Goal: Transaction & Acquisition: Purchase product/service

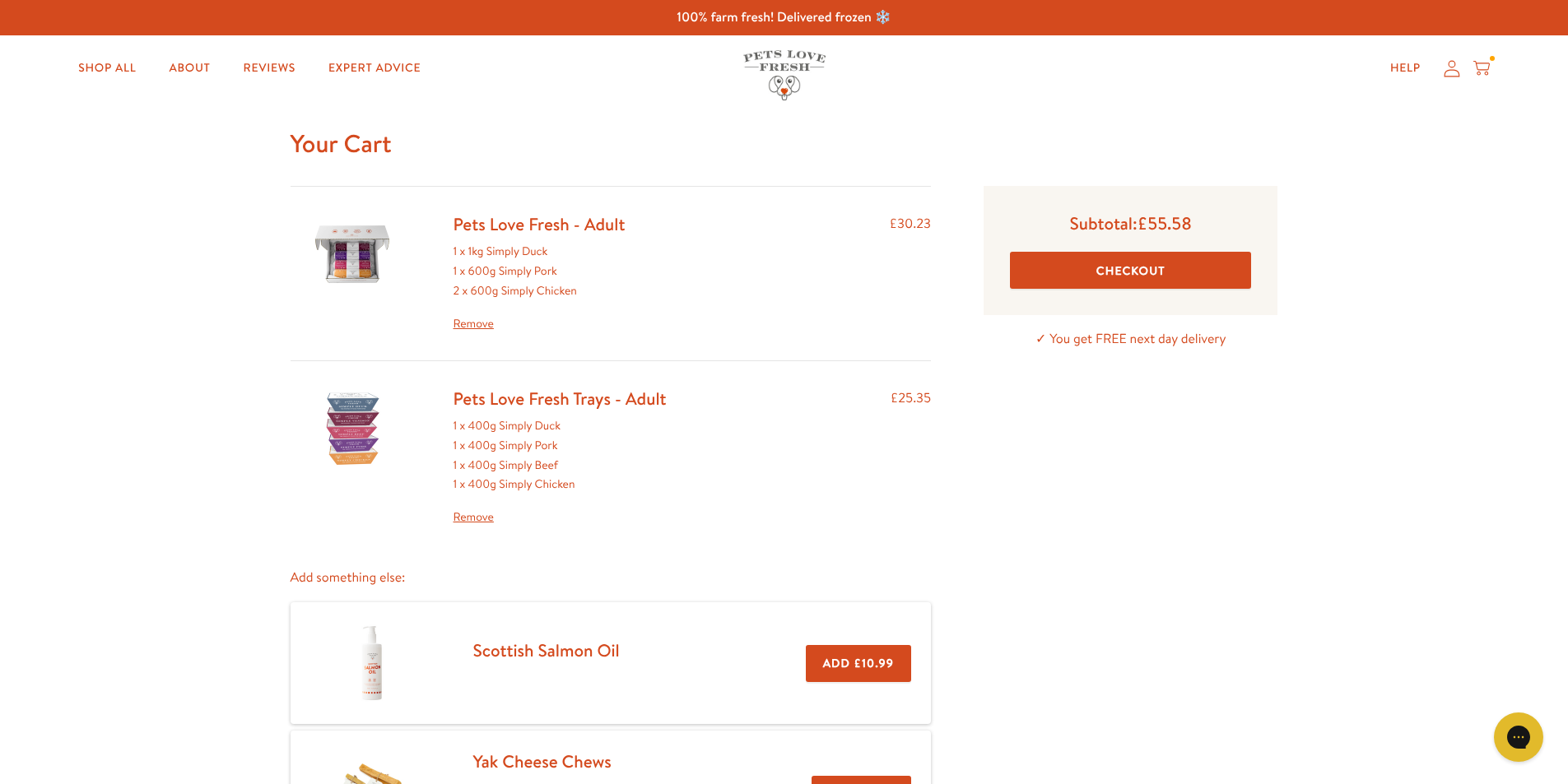
click at [477, 324] on link "Remove" at bounding box center [540, 324] width 172 height 20
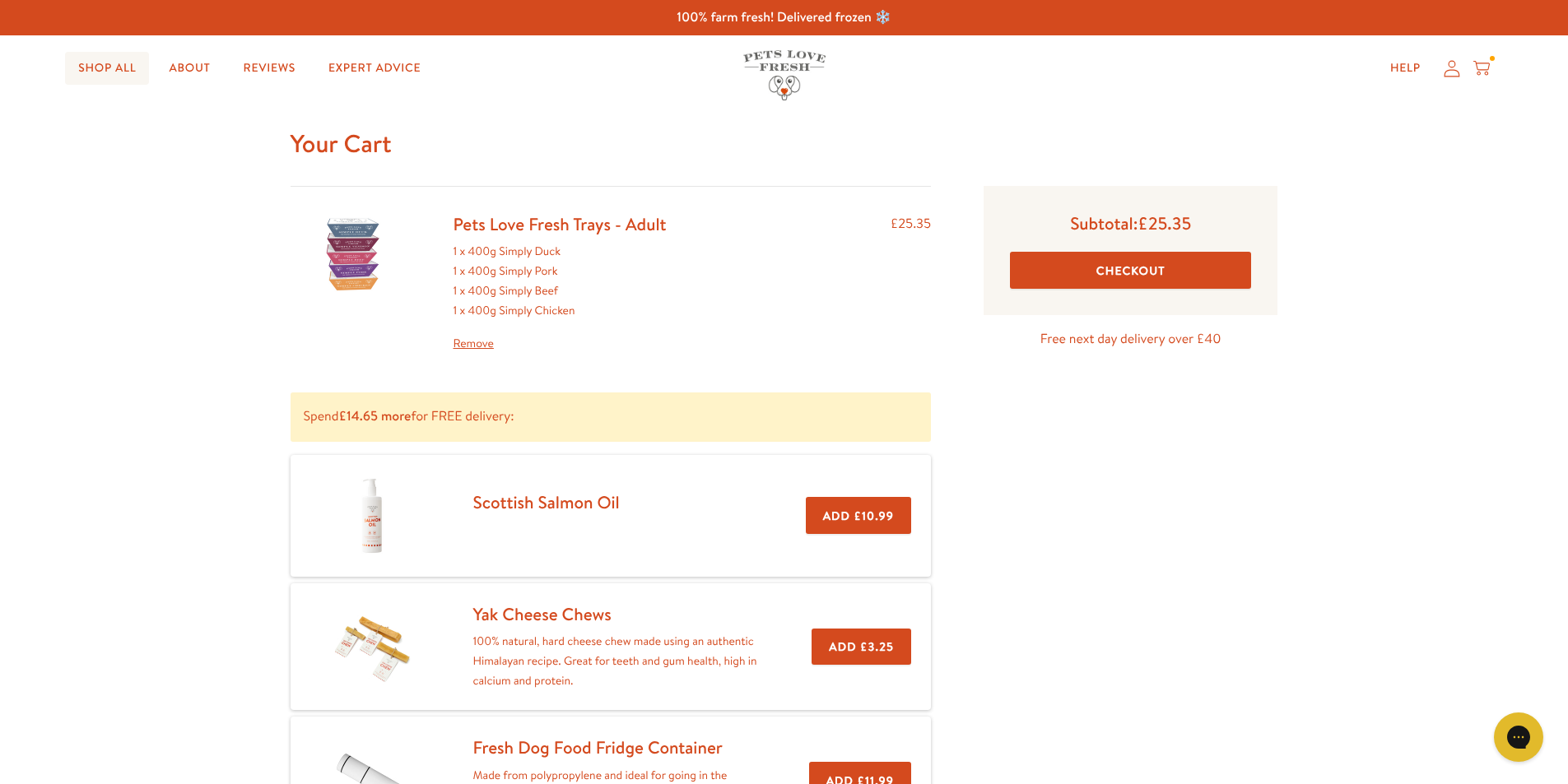
click at [88, 68] on link "Shop All" at bounding box center [107, 67] width 84 height 33
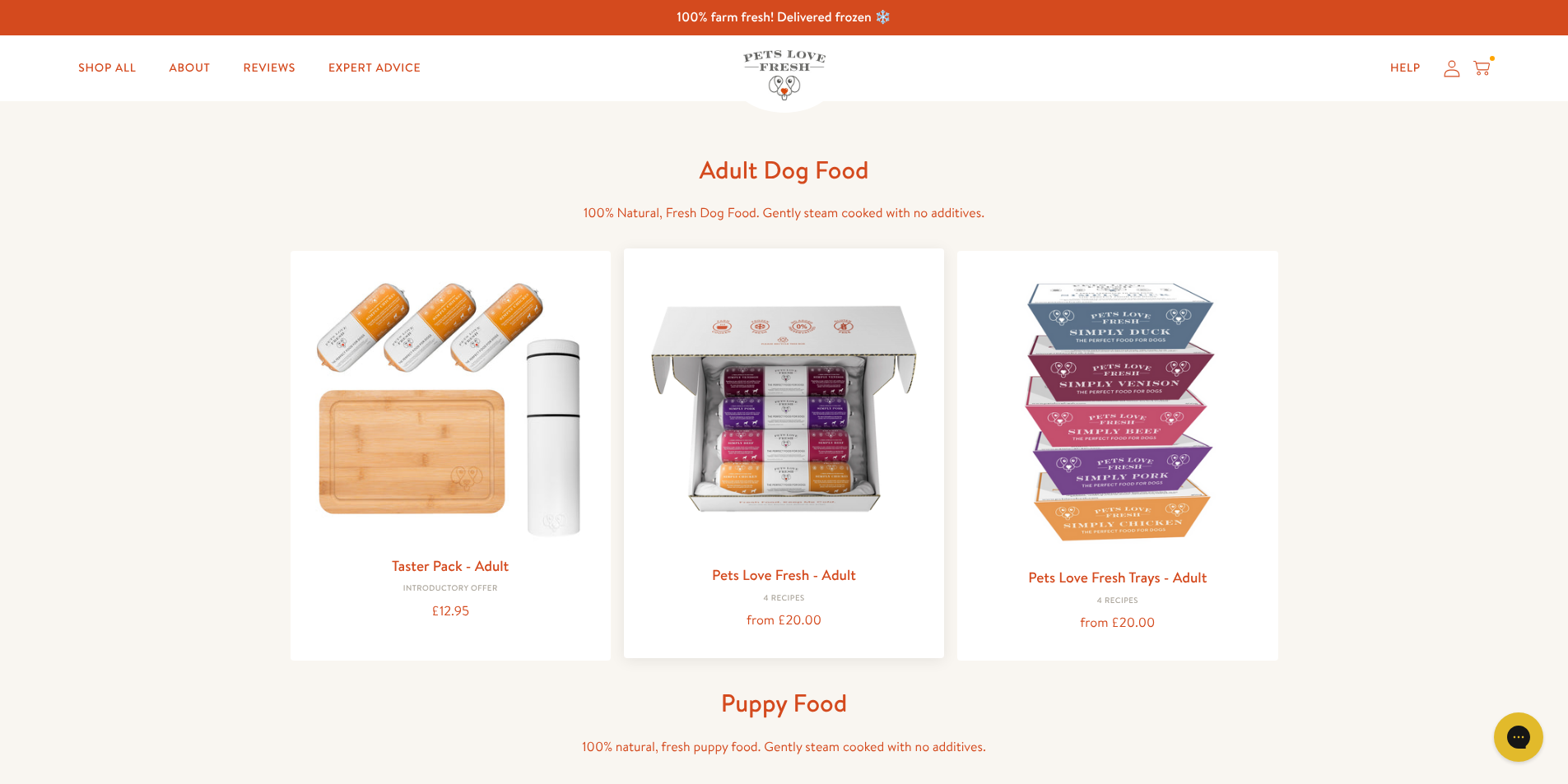
click at [769, 459] on img at bounding box center [784, 409] width 294 height 294
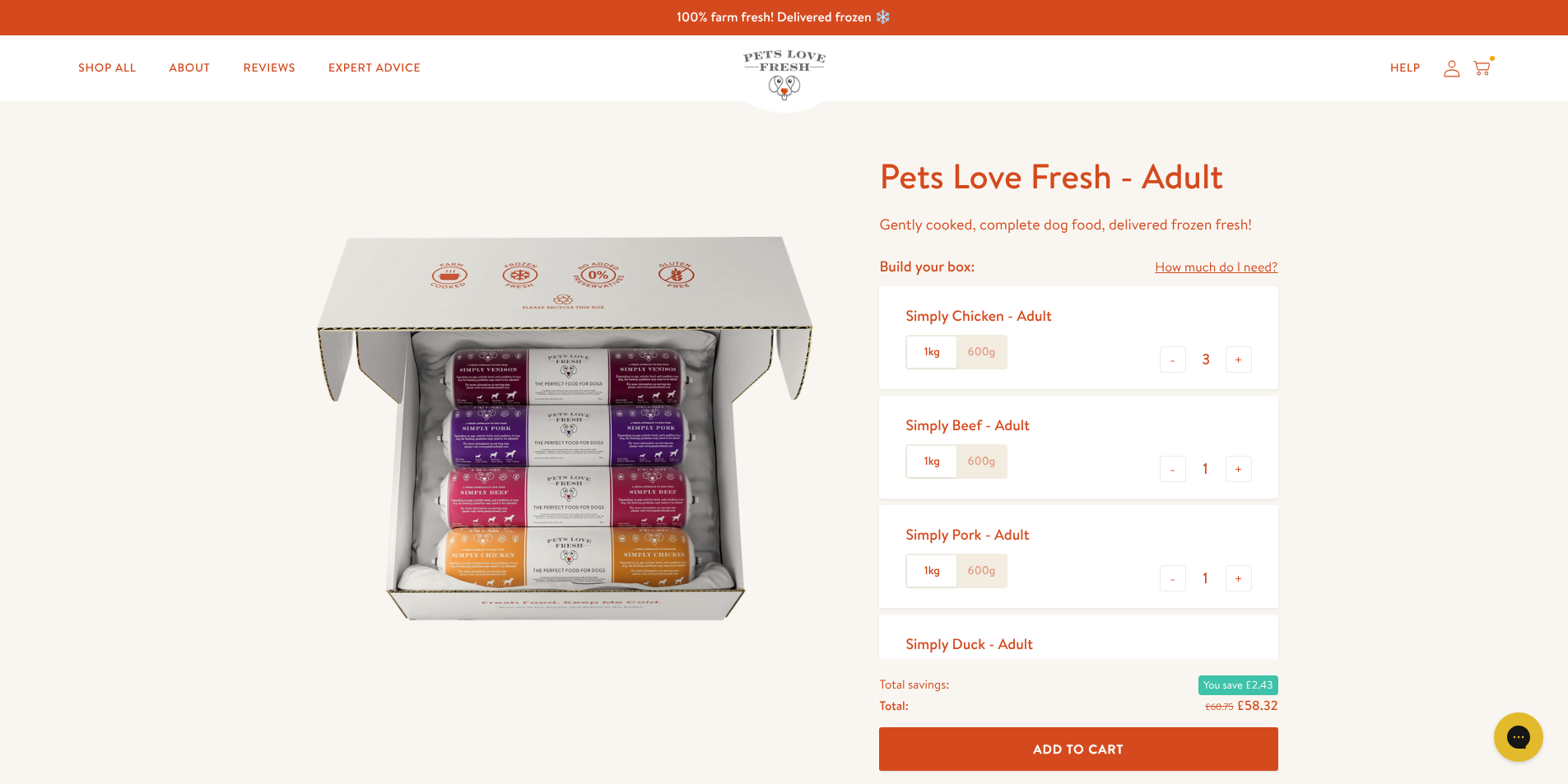
click at [987, 352] on label "600g" at bounding box center [980, 352] width 50 height 31
click at [0, 0] on input "600g" at bounding box center [0, 0] width 0 height 0
click at [1006, 461] on label "600g" at bounding box center [980, 461] width 50 height 31
click at [0, 0] on input "600g" at bounding box center [0, 0] width 0 height 0
click at [986, 570] on label "600g" at bounding box center [980, 571] width 50 height 31
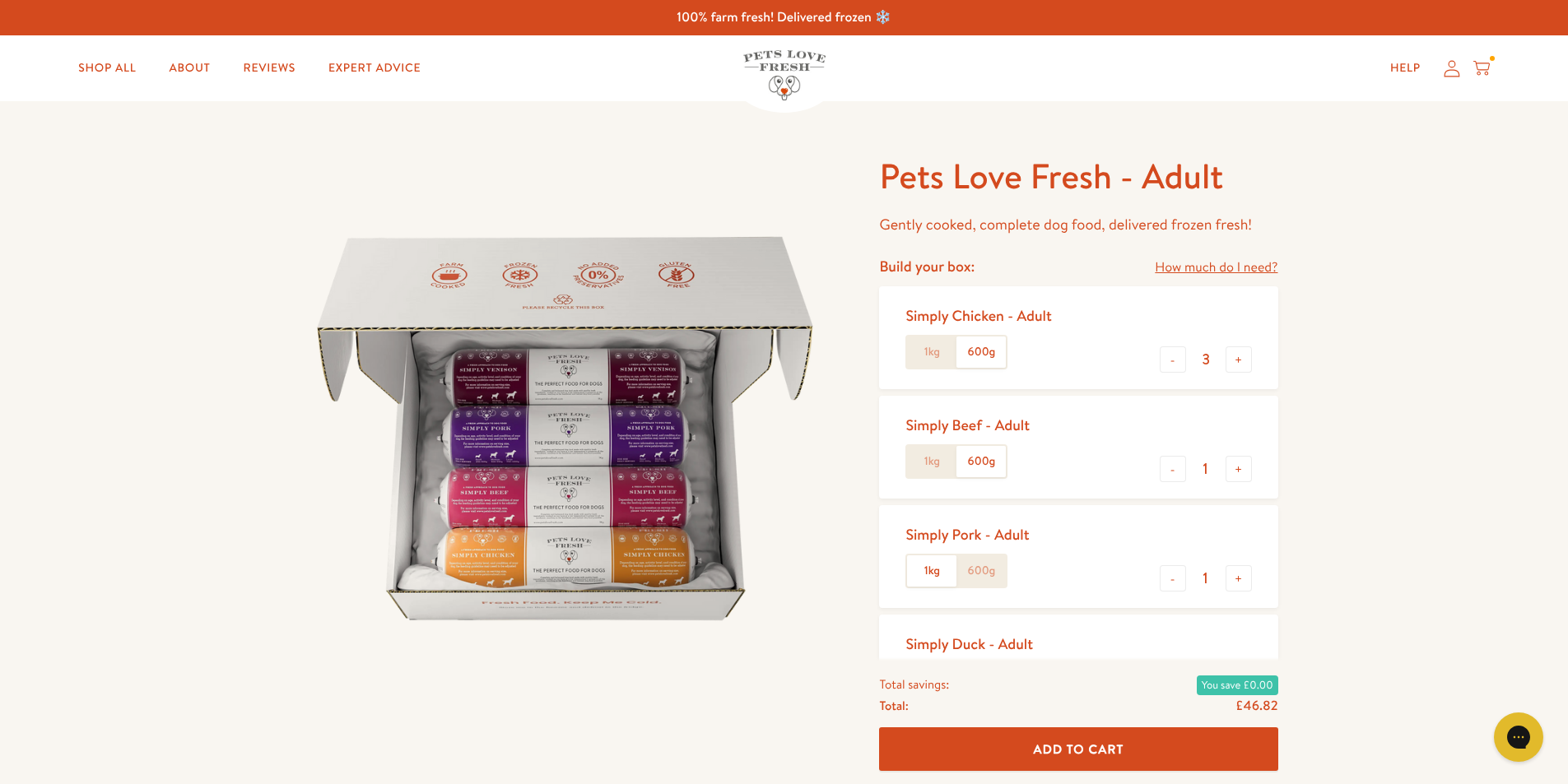
click at [0, 0] on input "600g" at bounding box center [0, 0] width 0 height 0
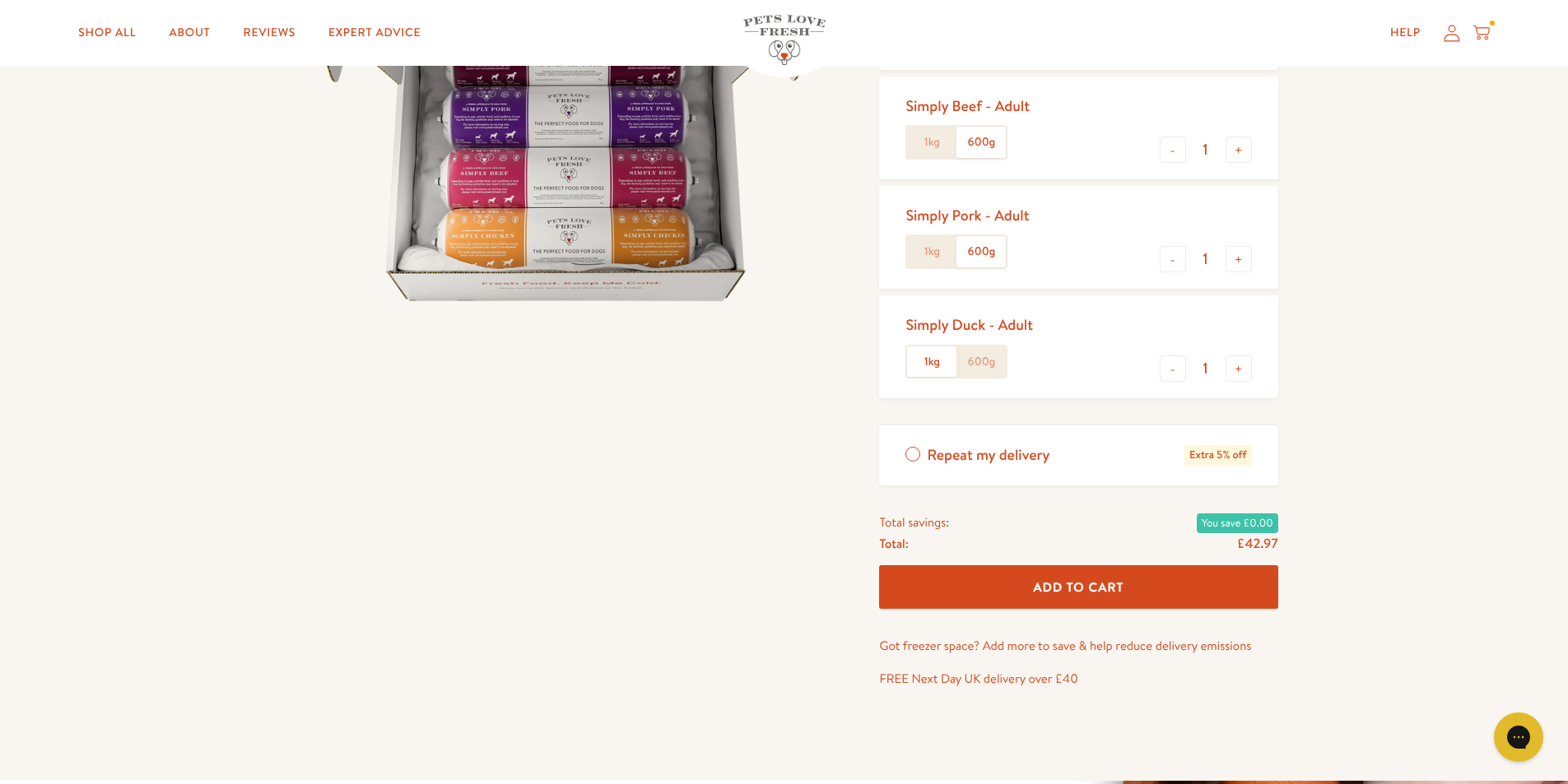
scroll to position [329, 0]
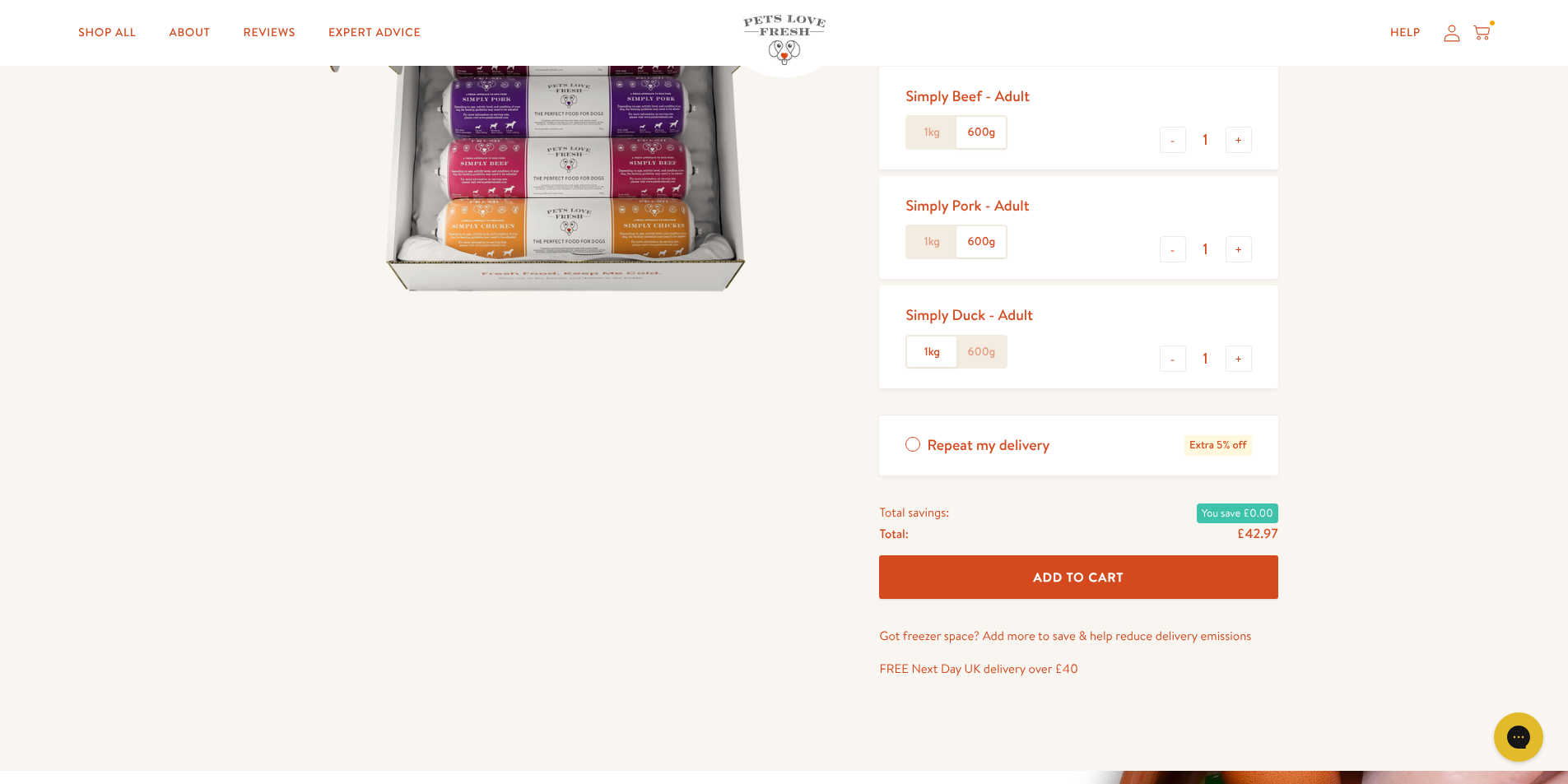
click at [986, 346] on label "600g" at bounding box center [980, 352] width 50 height 31
click at [0, 0] on input "600g" at bounding box center [0, 0] width 0 height 0
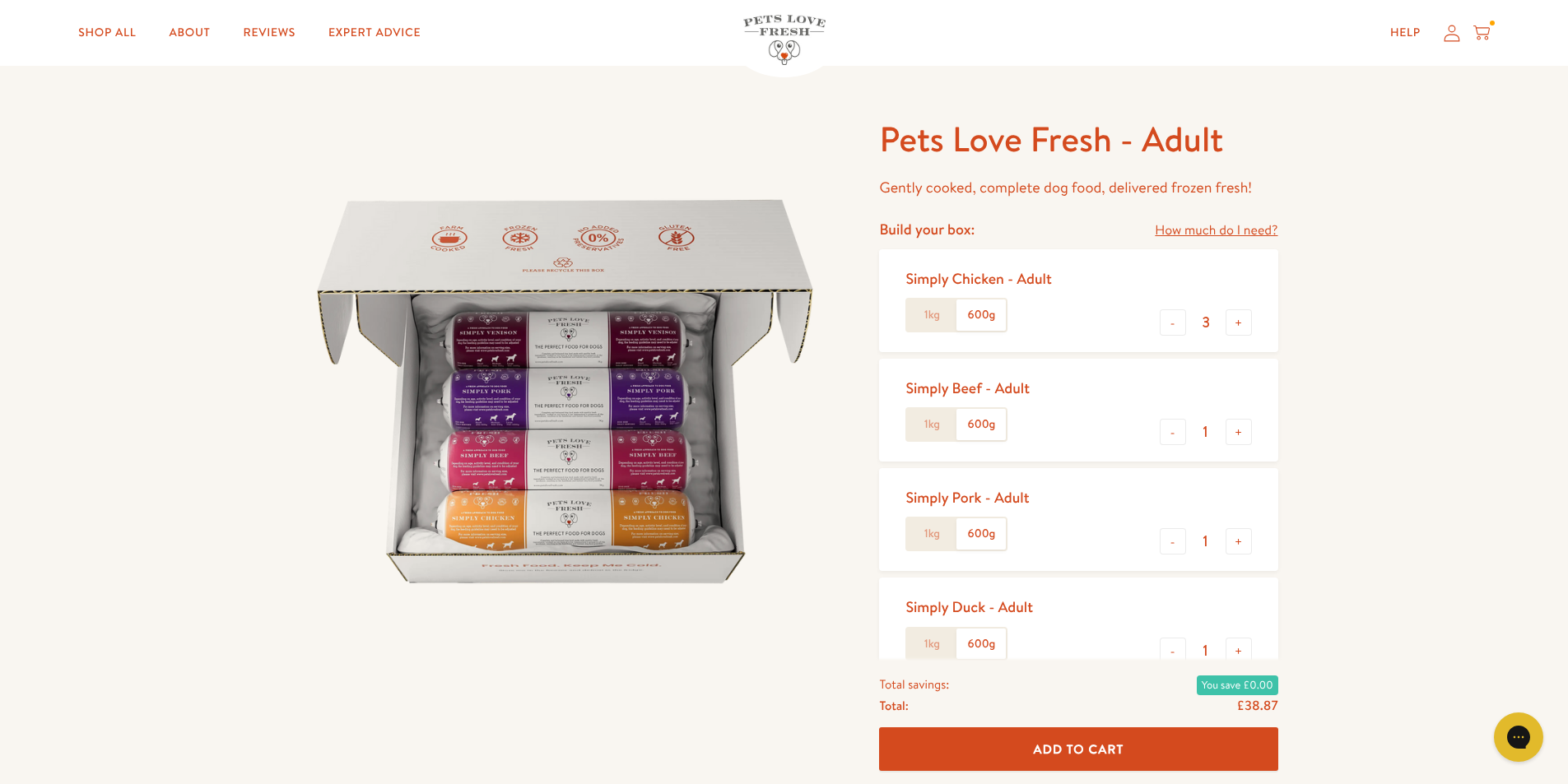
scroll to position [0, 0]
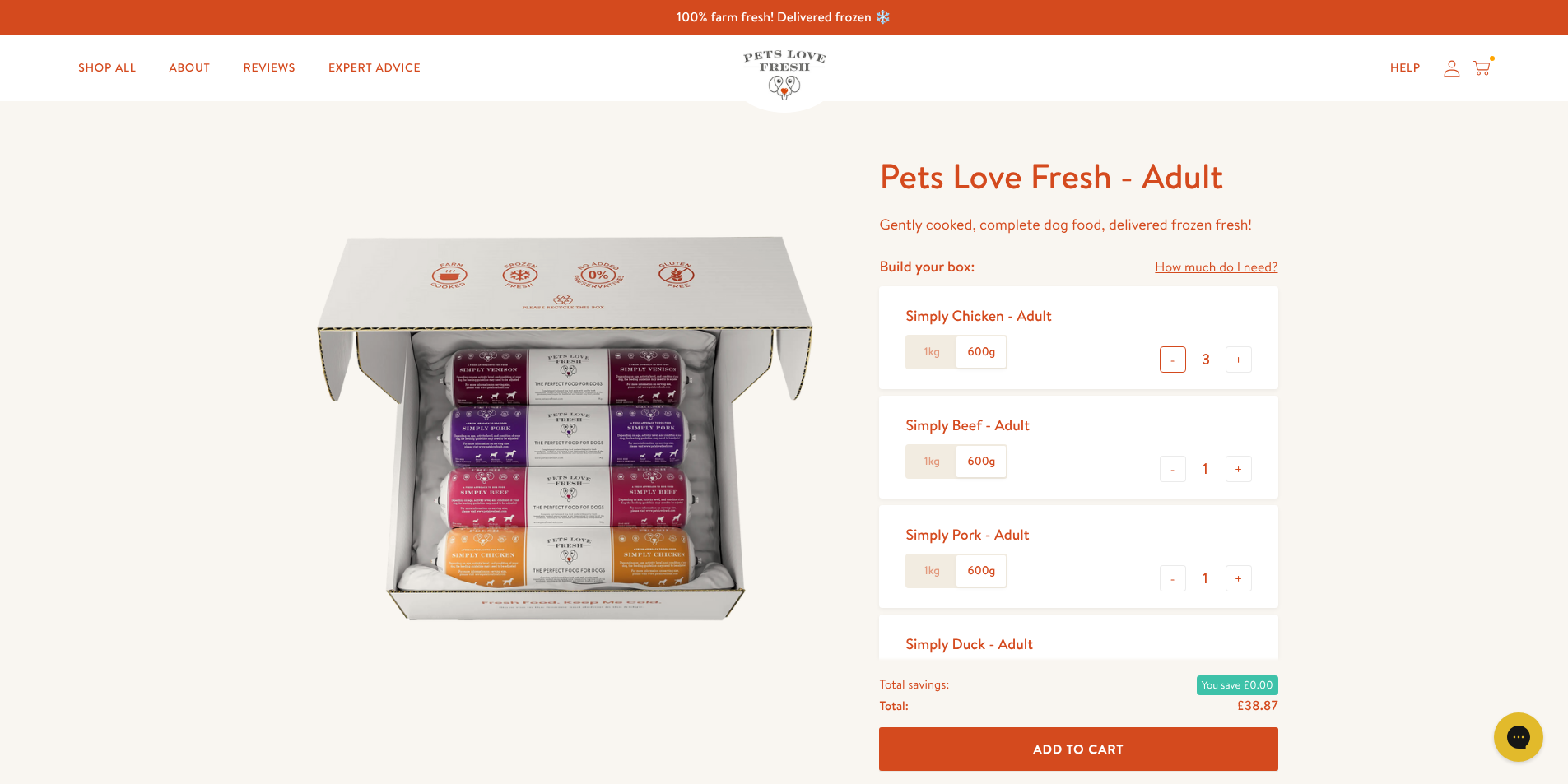
click at [1171, 361] on button "-" at bounding box center [1172, 359] width 26 height 26
type input "2"
click at [1241, 576] on button "+" at bounding box center [1239, 578] width 26 height 26
type input "2"
click at [1243, 359] on button "+" at bounding box center [1239, 359] width 26 height 26
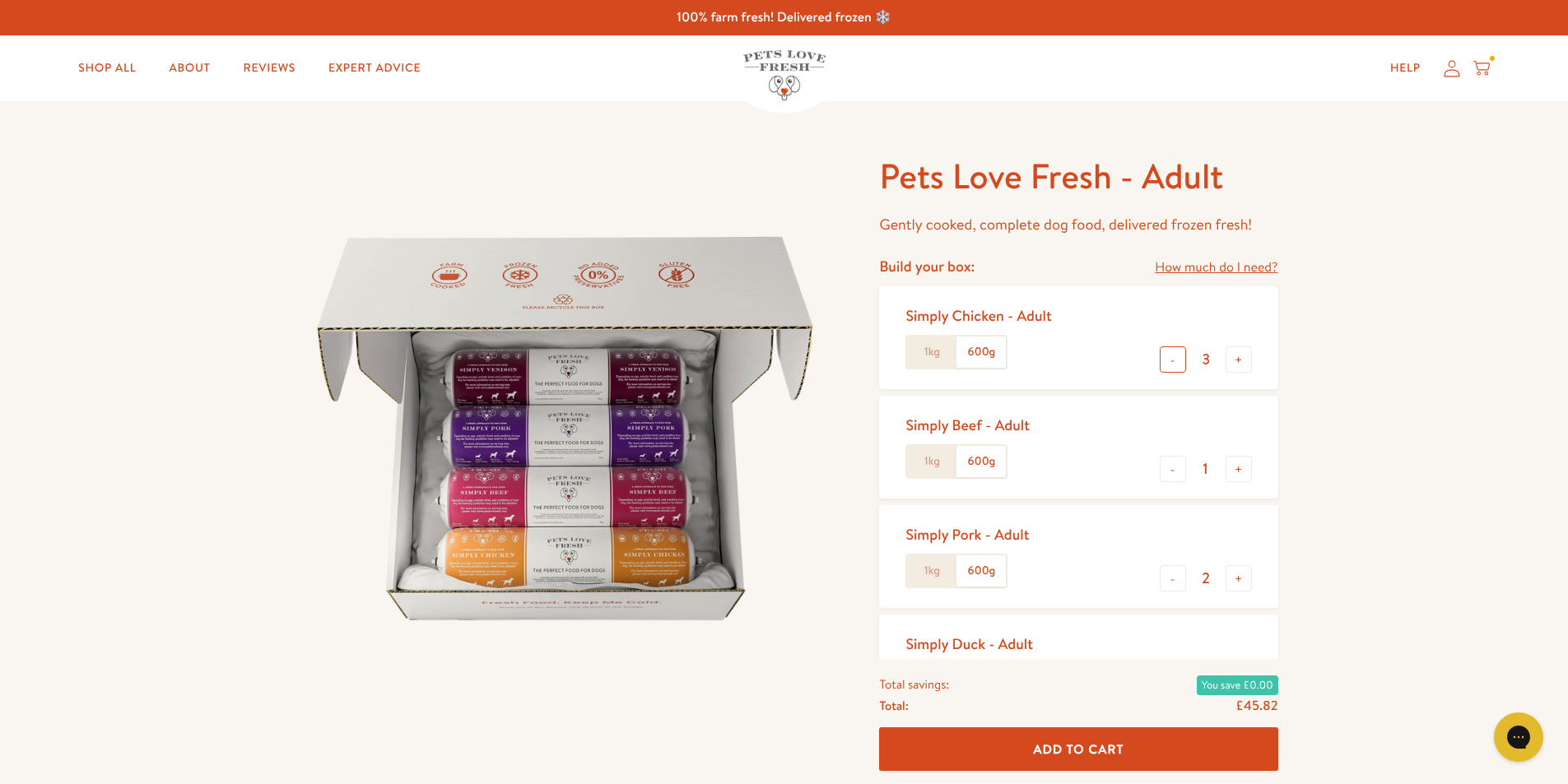
click at [1170, 359] on button "-" at bounding box center [1172, 359] width 26 height 26
type input "2"
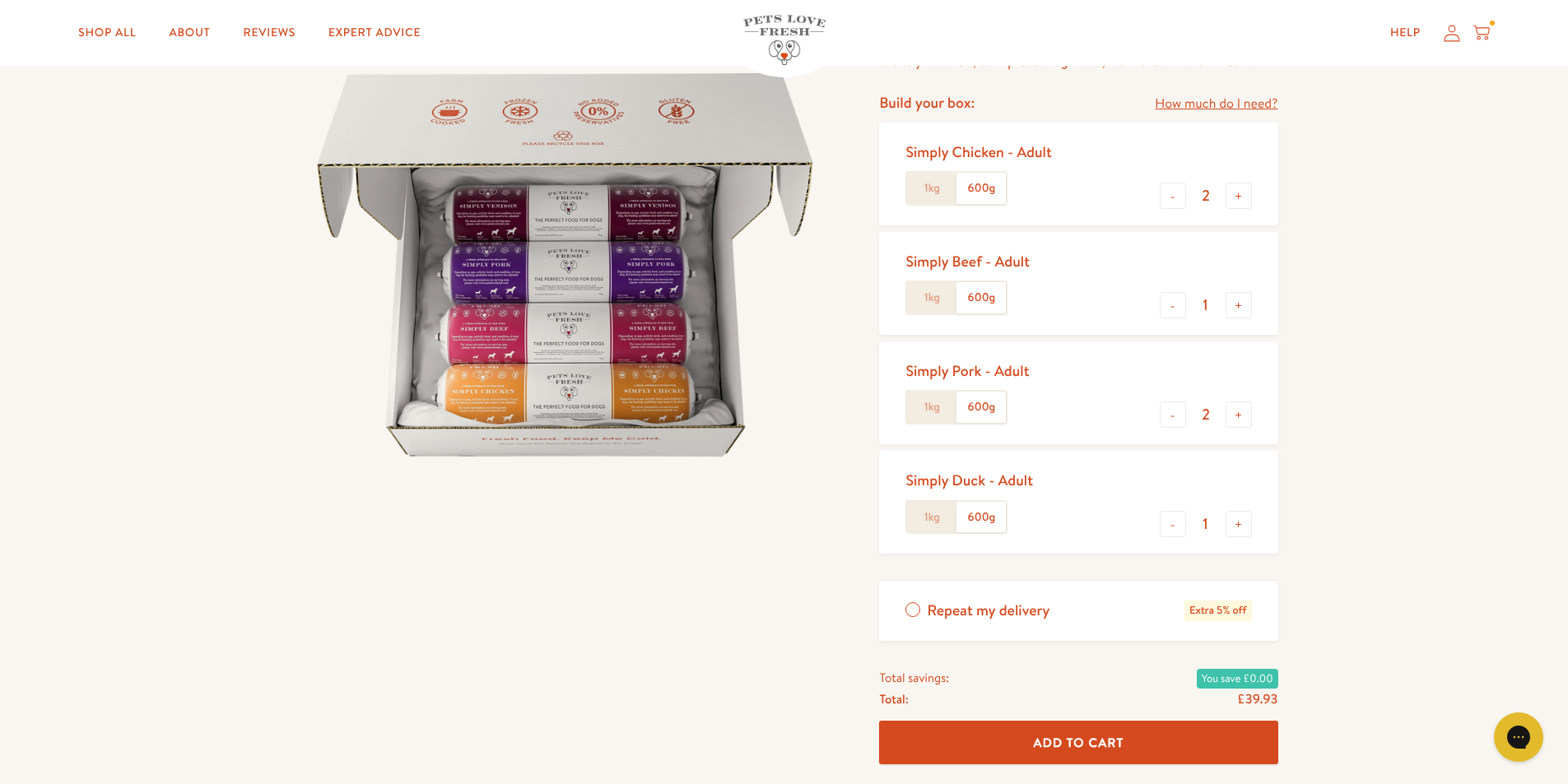
scroll to position [82, 0]
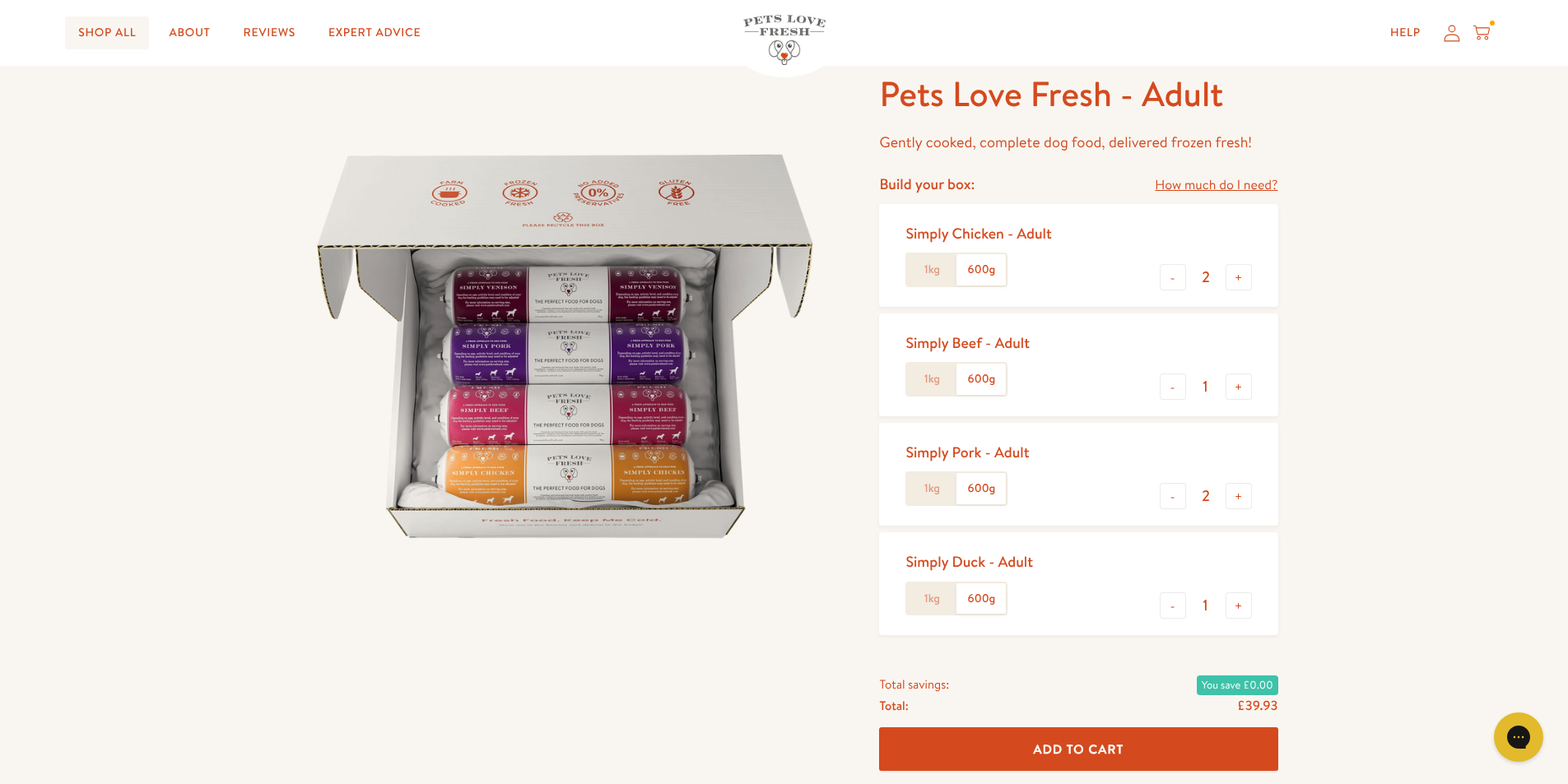
click at [105, 21] on link "Shop All" at bounding box center [107, 33] width 84 height 33
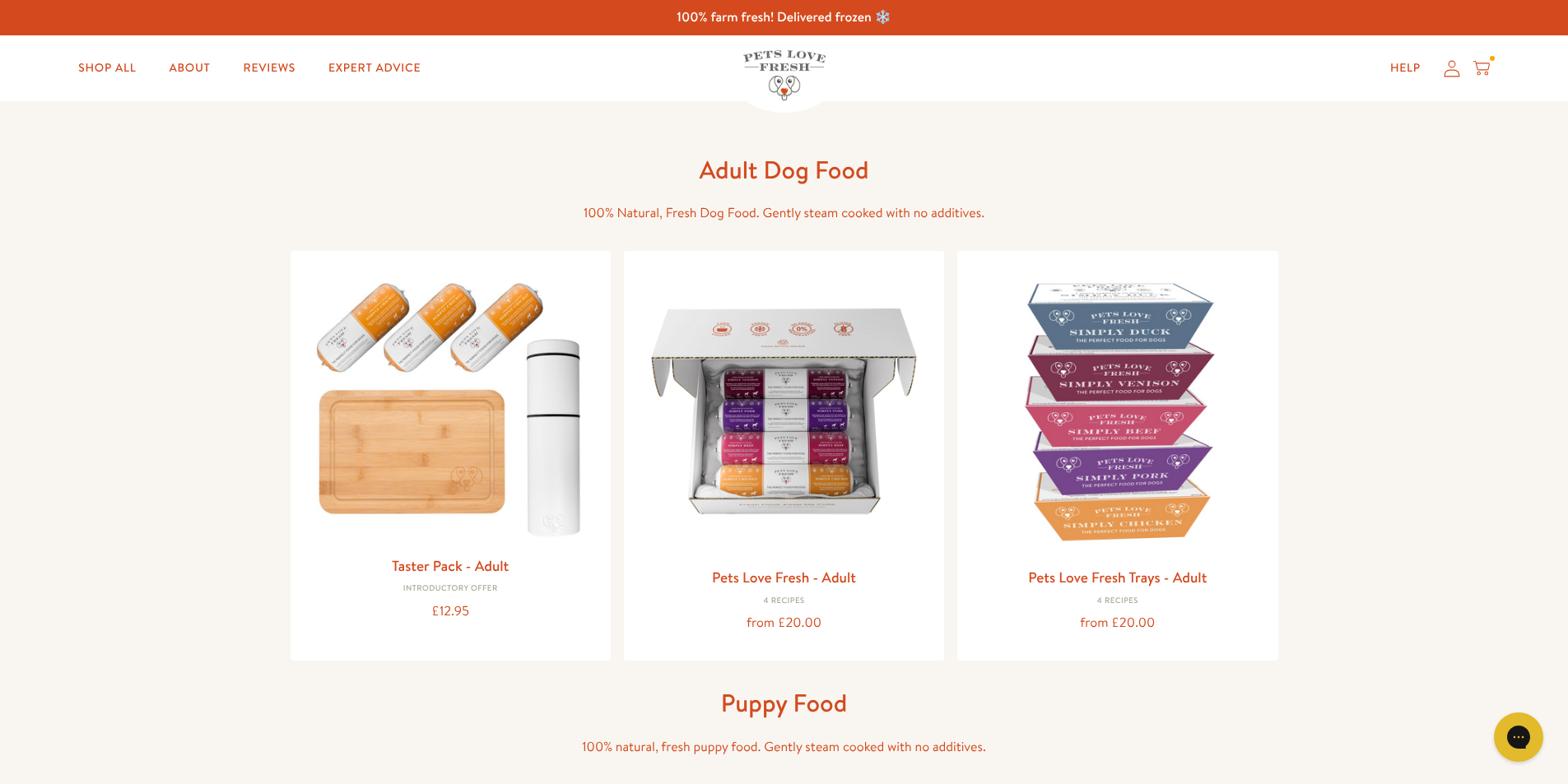
click at [1487, 65] on icon at bounding box center [1482, 67] width 17 height 18
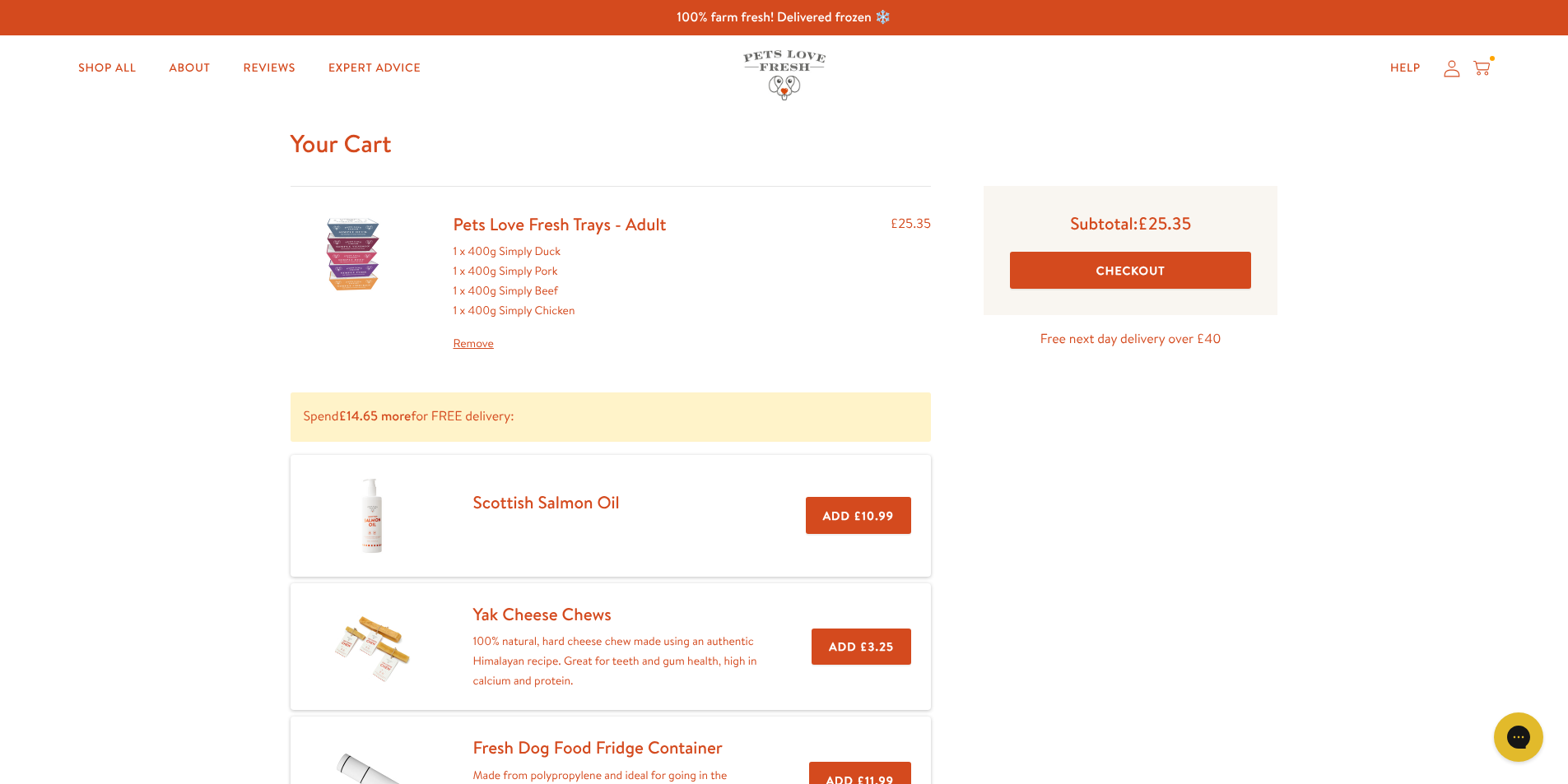
click at [471, 339] on link "Remove" at bounding box center [560, 343] width 213 height 20
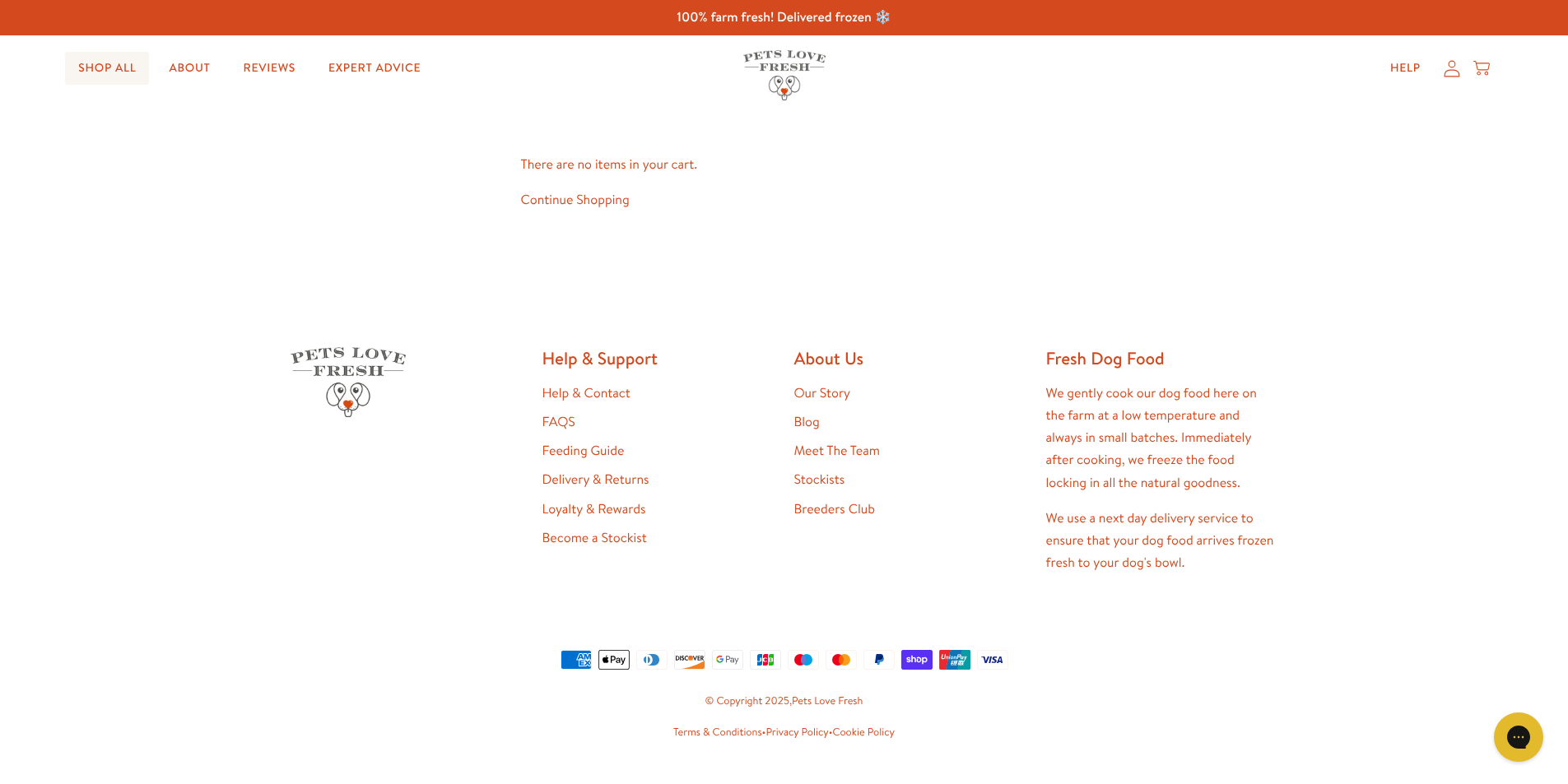
click at [100, 58] on link "Shop All" at bounding box center [107, 67] width 84 height 33
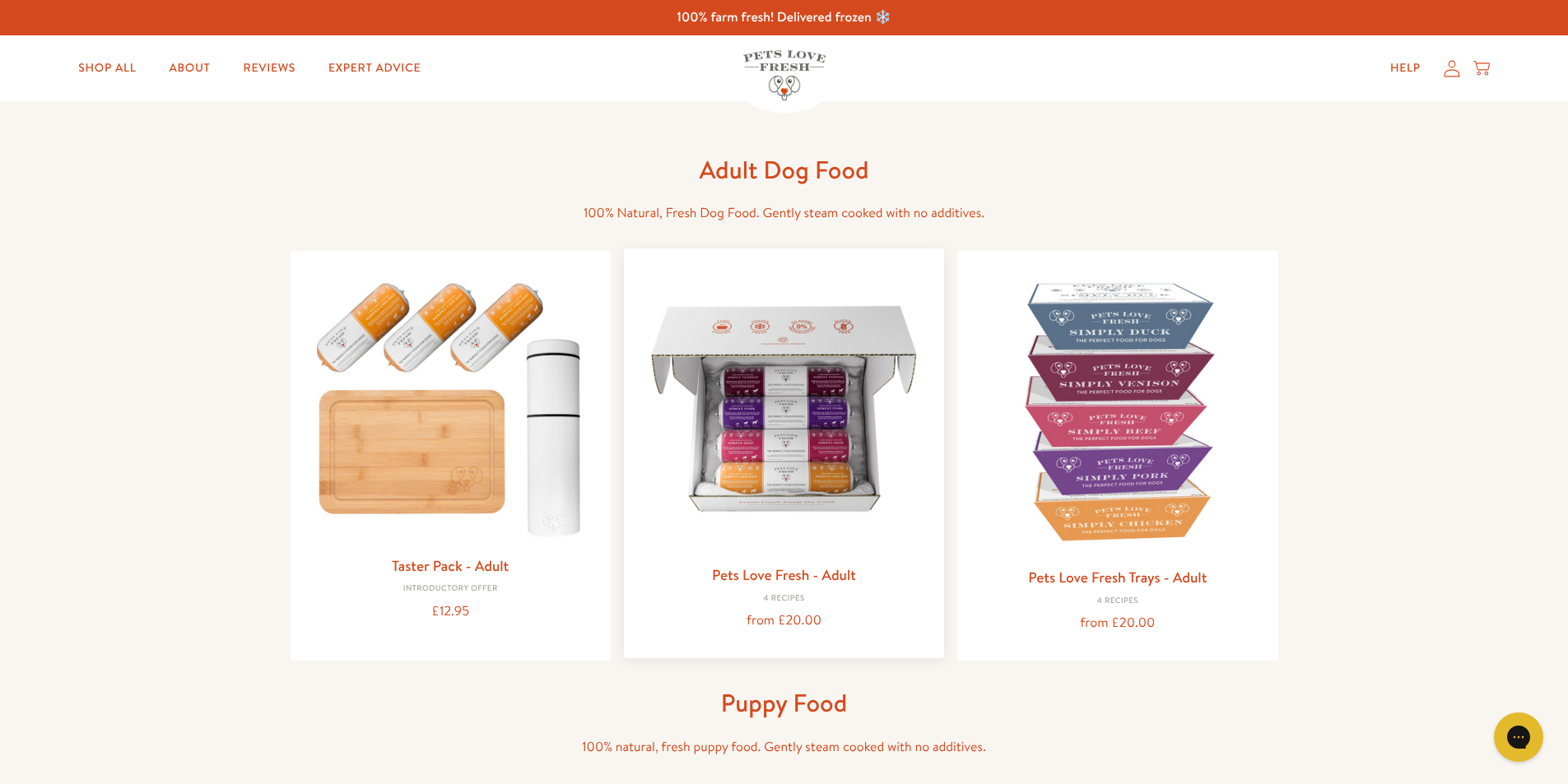
click at [798, 407] on img at bounding box center [784, 409] width 294 height 294
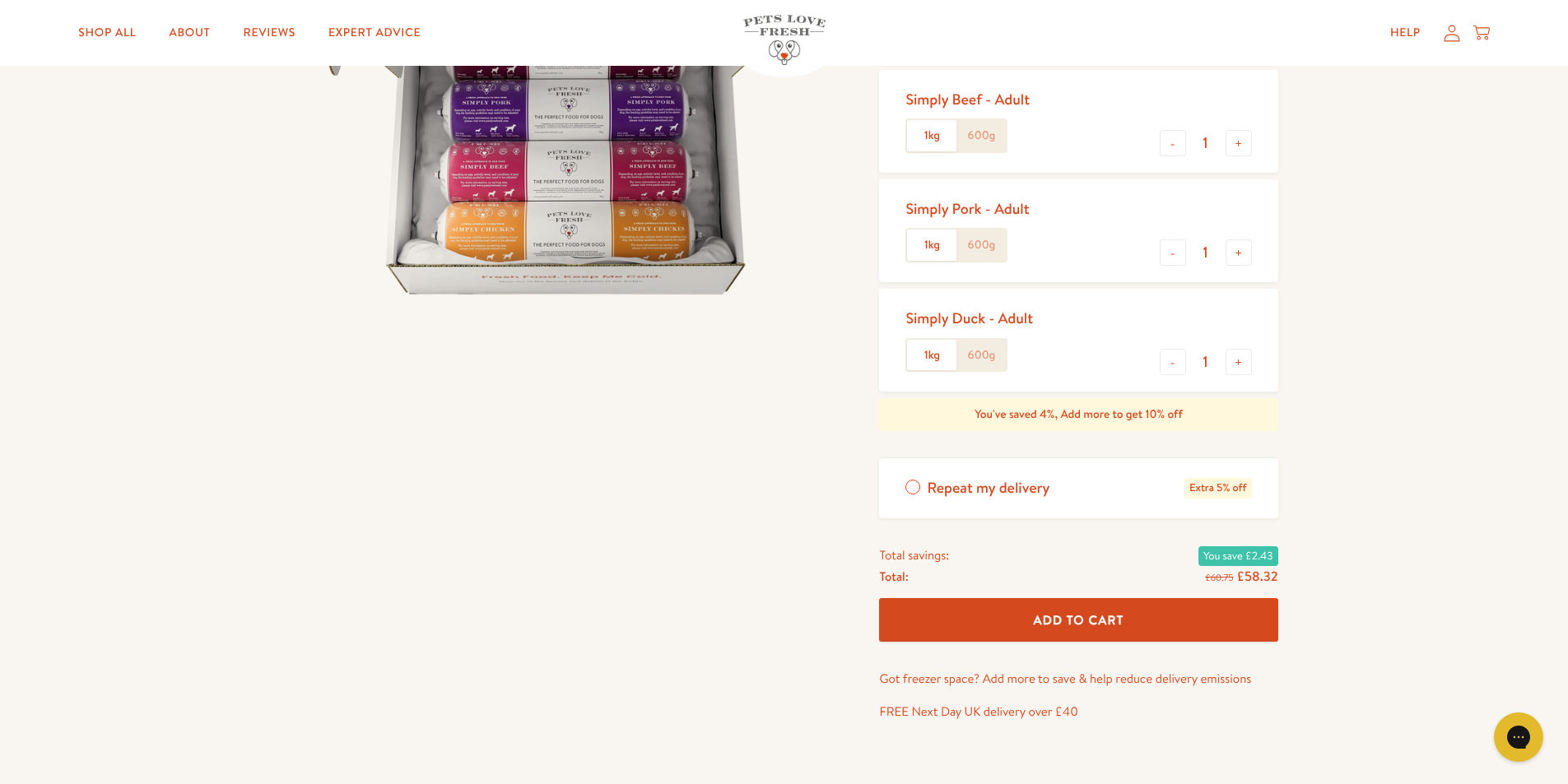
scroll to position [329, 0]
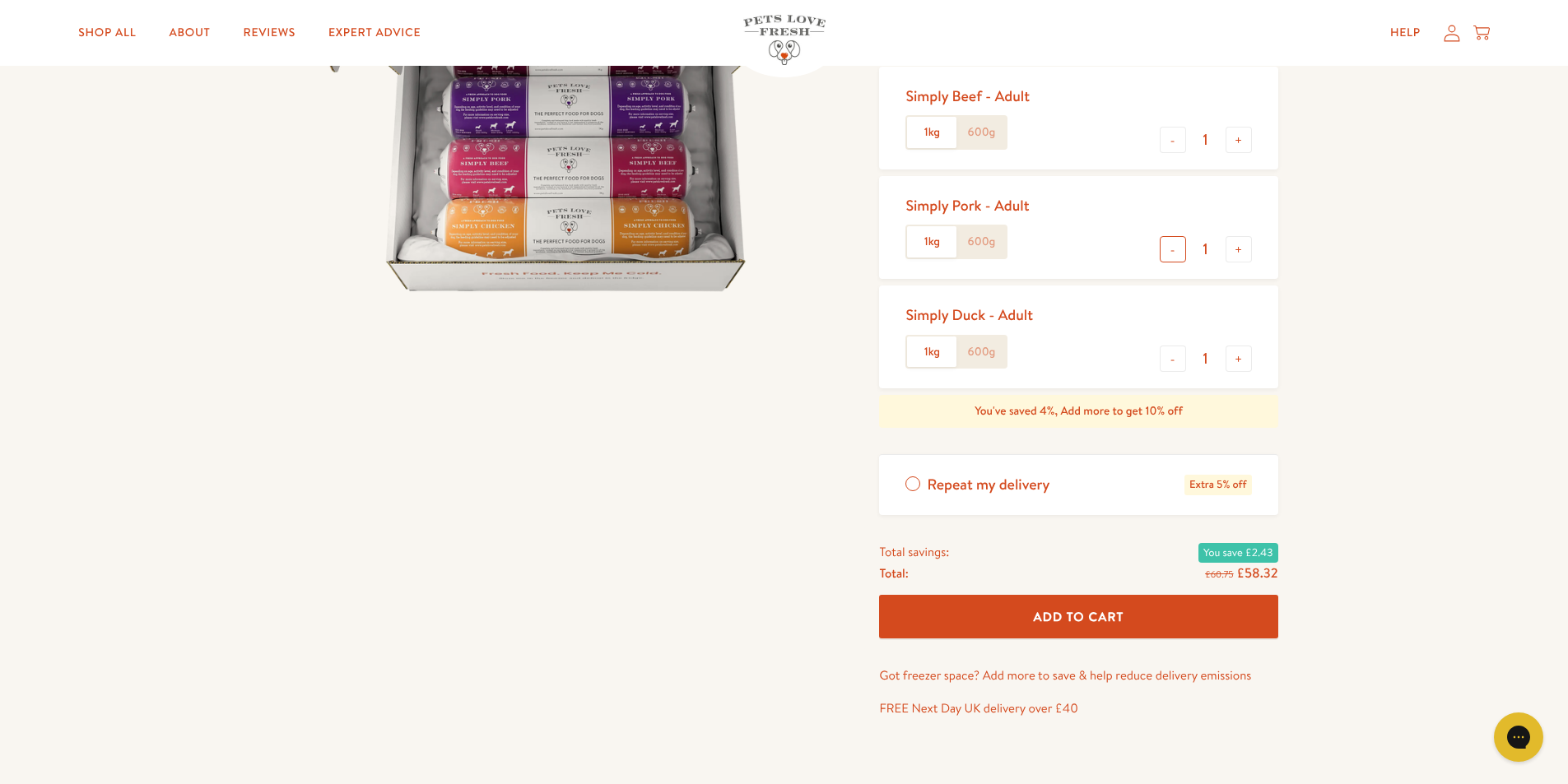
click at [1172, 246] on button "-" at bounding box center [1172, 249] width 26 height 26
click at [1241, 247] on button "+" at bounding box center [1239, 249] width 26 height 26
type input "2"
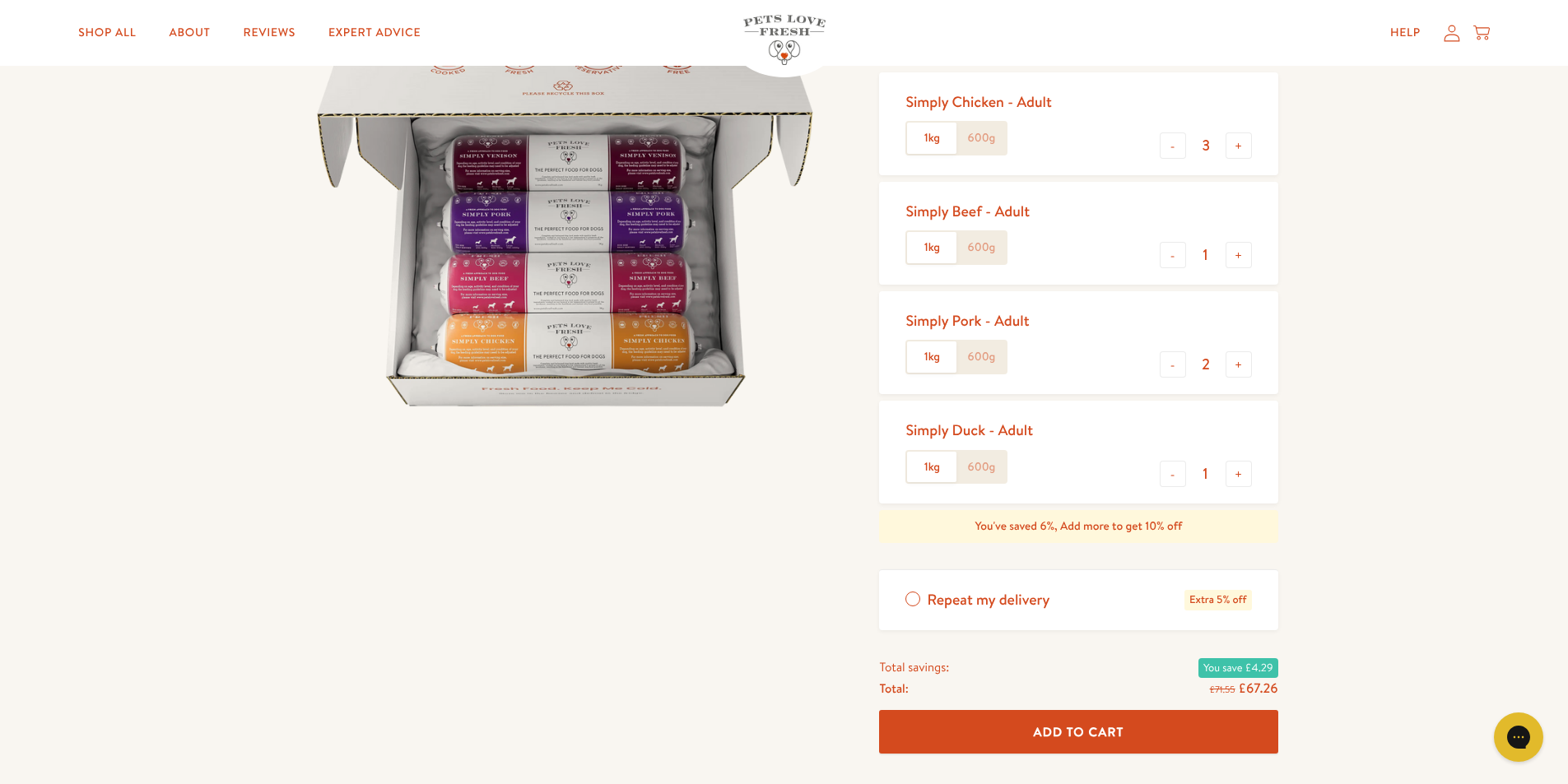
scroll to position [0, 0]
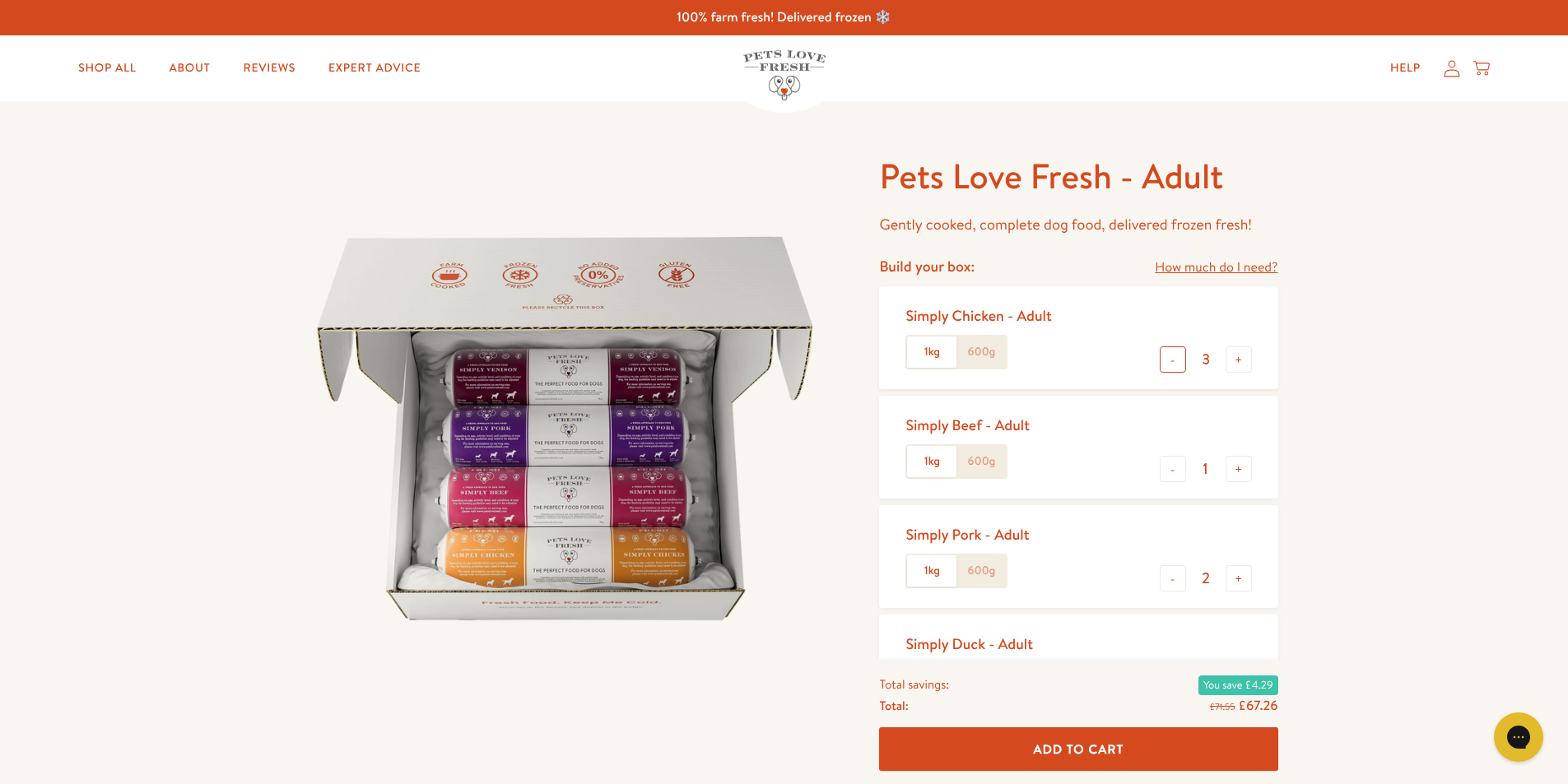
click at [1175, 365] on button "-" at bounding box center [1172, 359] width 26 height 26
type input "2"
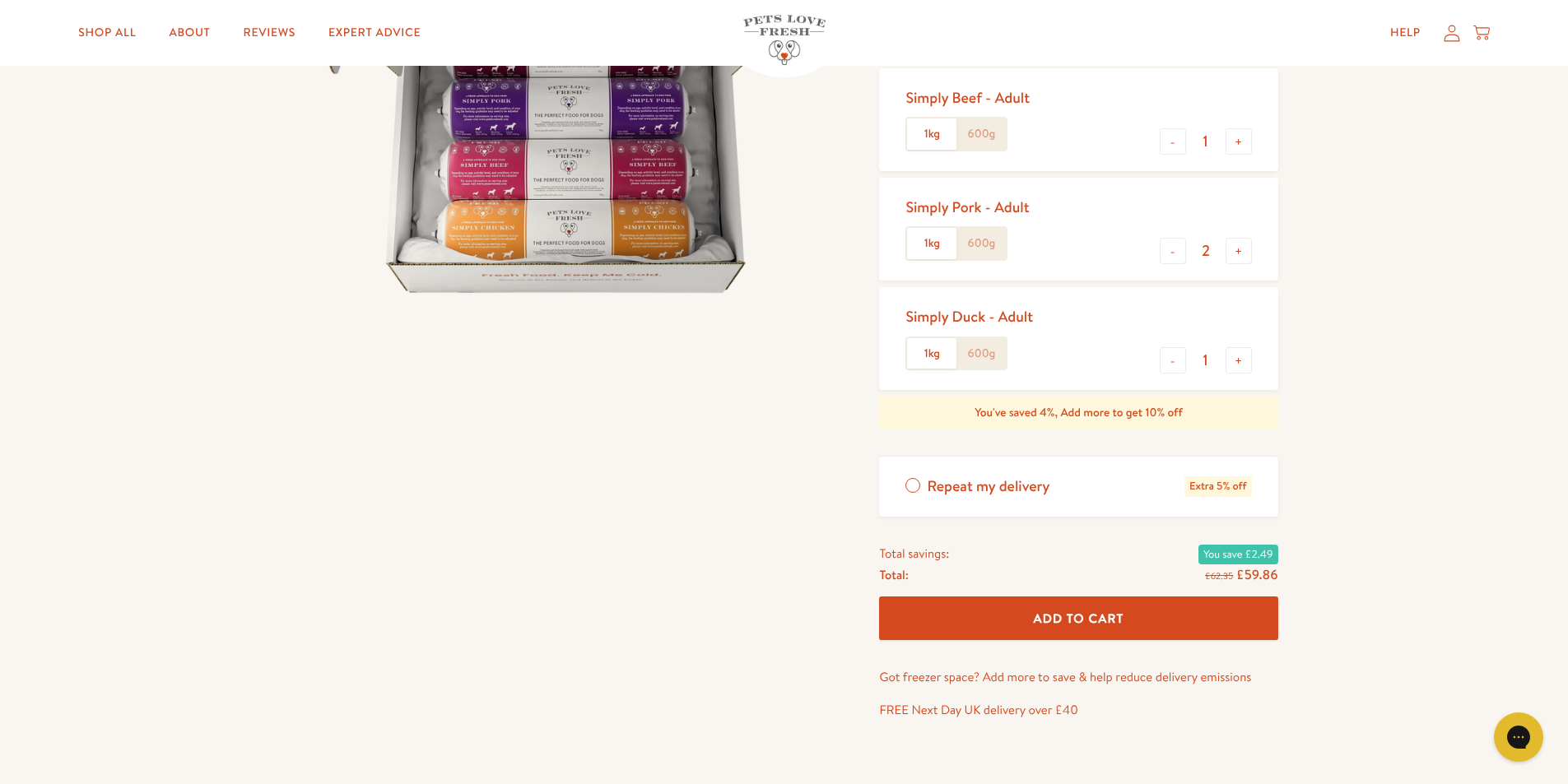
scroll to position [329, 0]
click at [988, 352] on label "600g" at bounding box center [980, 352] width 50 height 31
click at [0, 0] on input "600g" at bounding box center [0, 0] width 0 height 0
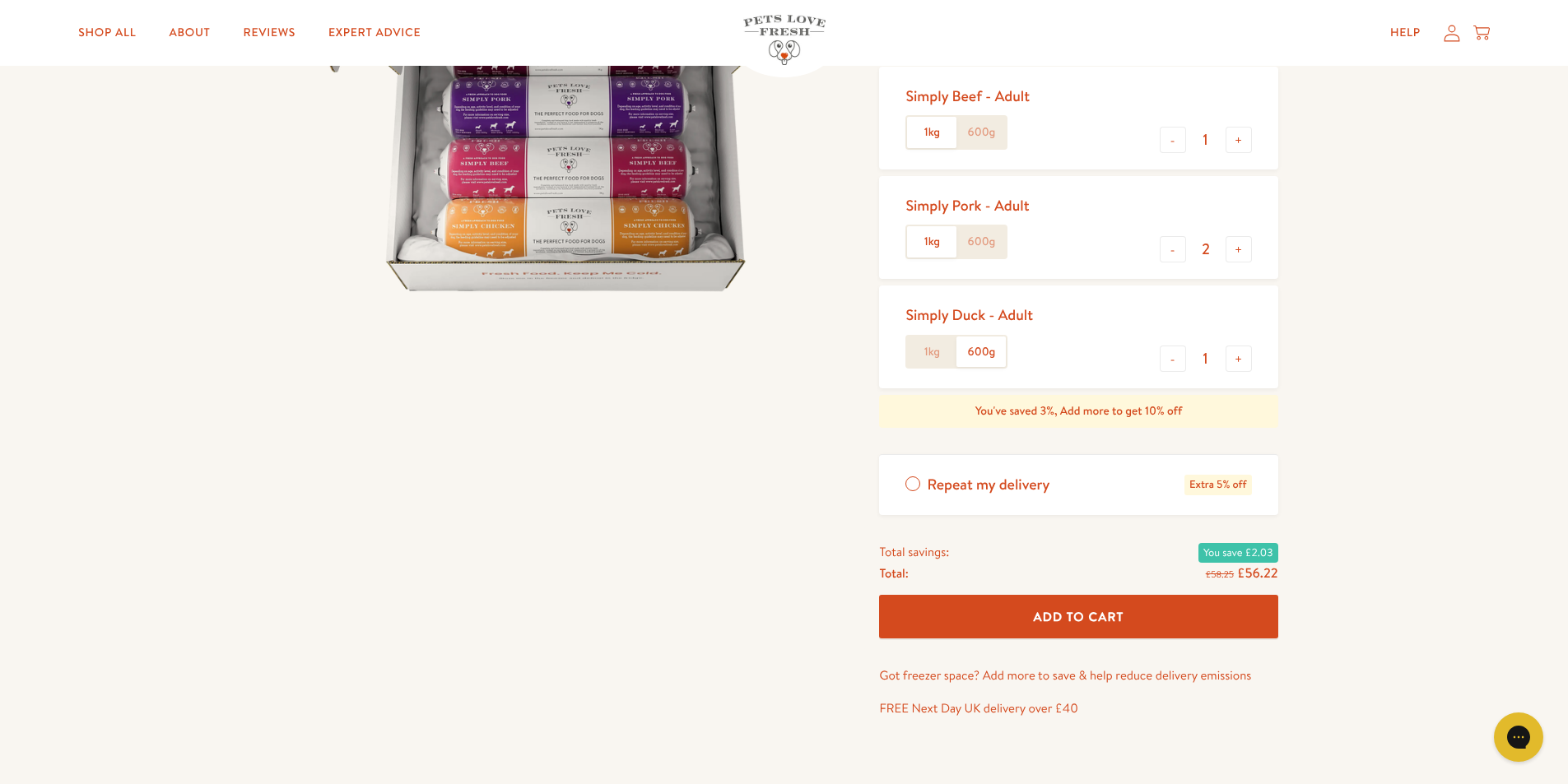
click at [983, 239] on label "600g" at bounding box center [980, 241] width 50 height 31
click at [0, 0] on input "600g" at bounding box center [0, 0] width 0 height 0
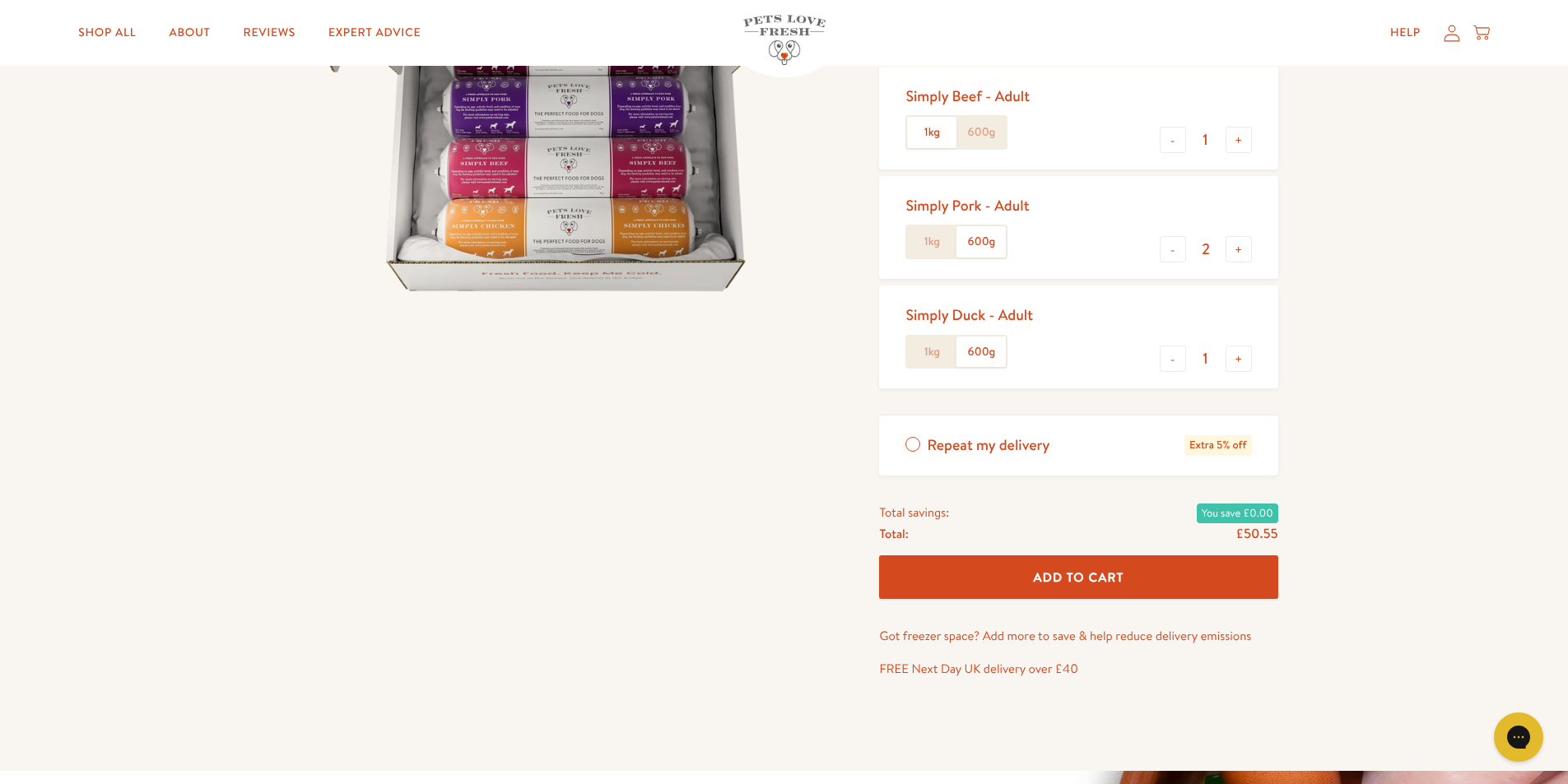
click at [975, 134] on label "600g" at bounding box center [980, 132] width 50 height 31
click at [0, 0] on input "600g" at bounding box center [0, 0] width 0 height 0
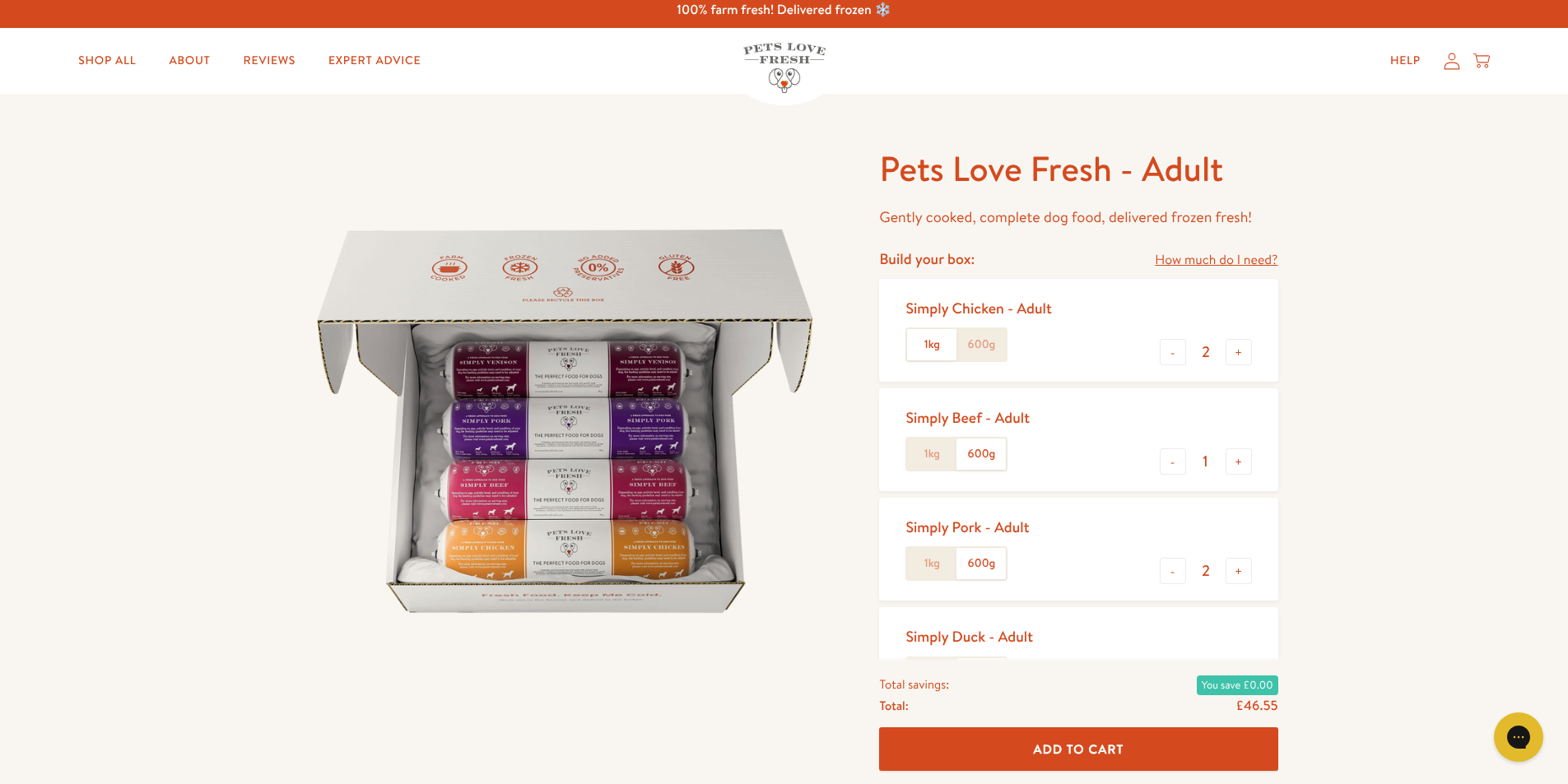
scroll to position [0, 0]
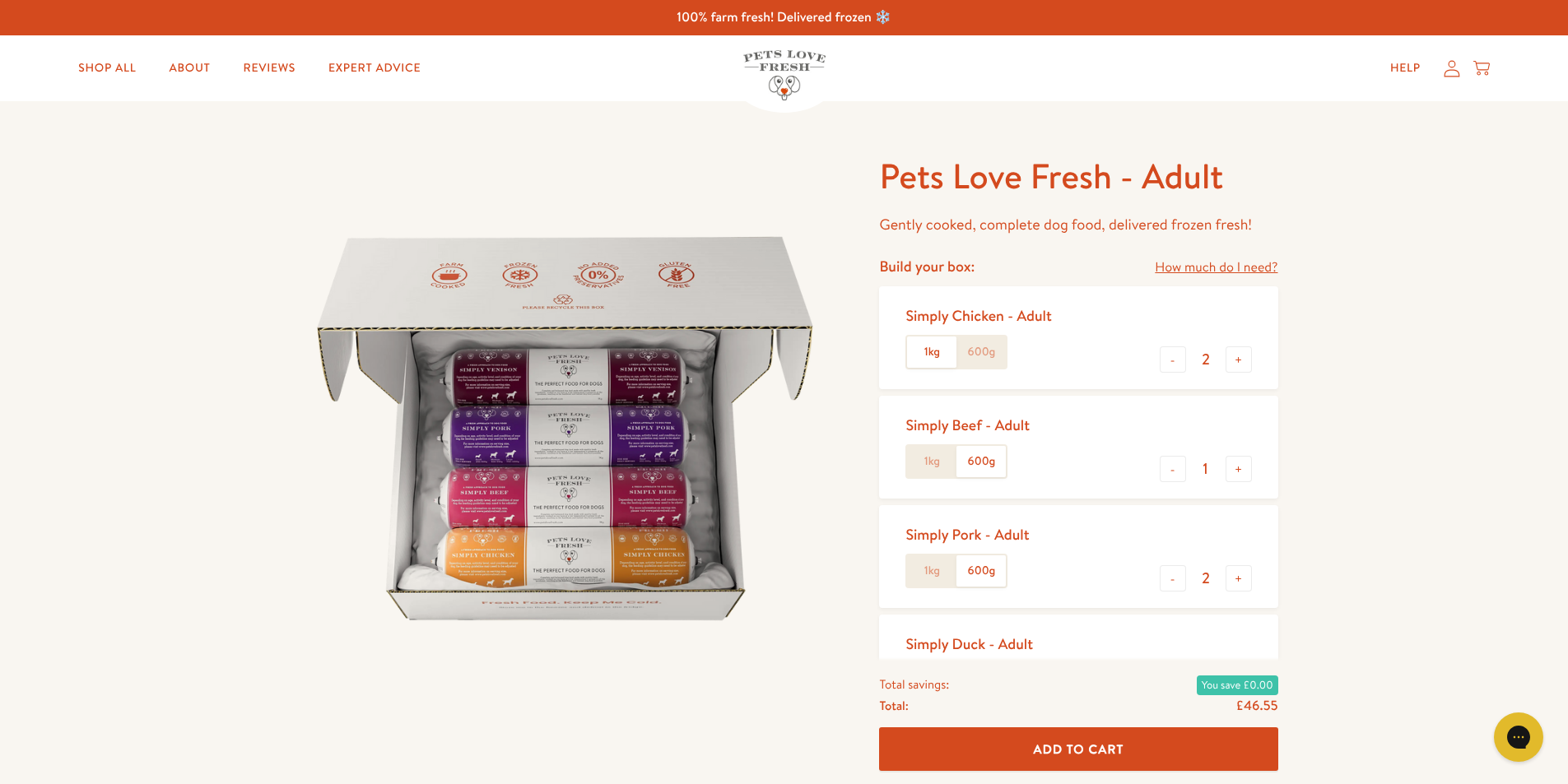
click at [973, 348] on label "600g" at bounding box center [980, 352] width 50 height 31
click at [0, 0] on input "600g" at bounding box center [0, 0] width 0 height 0
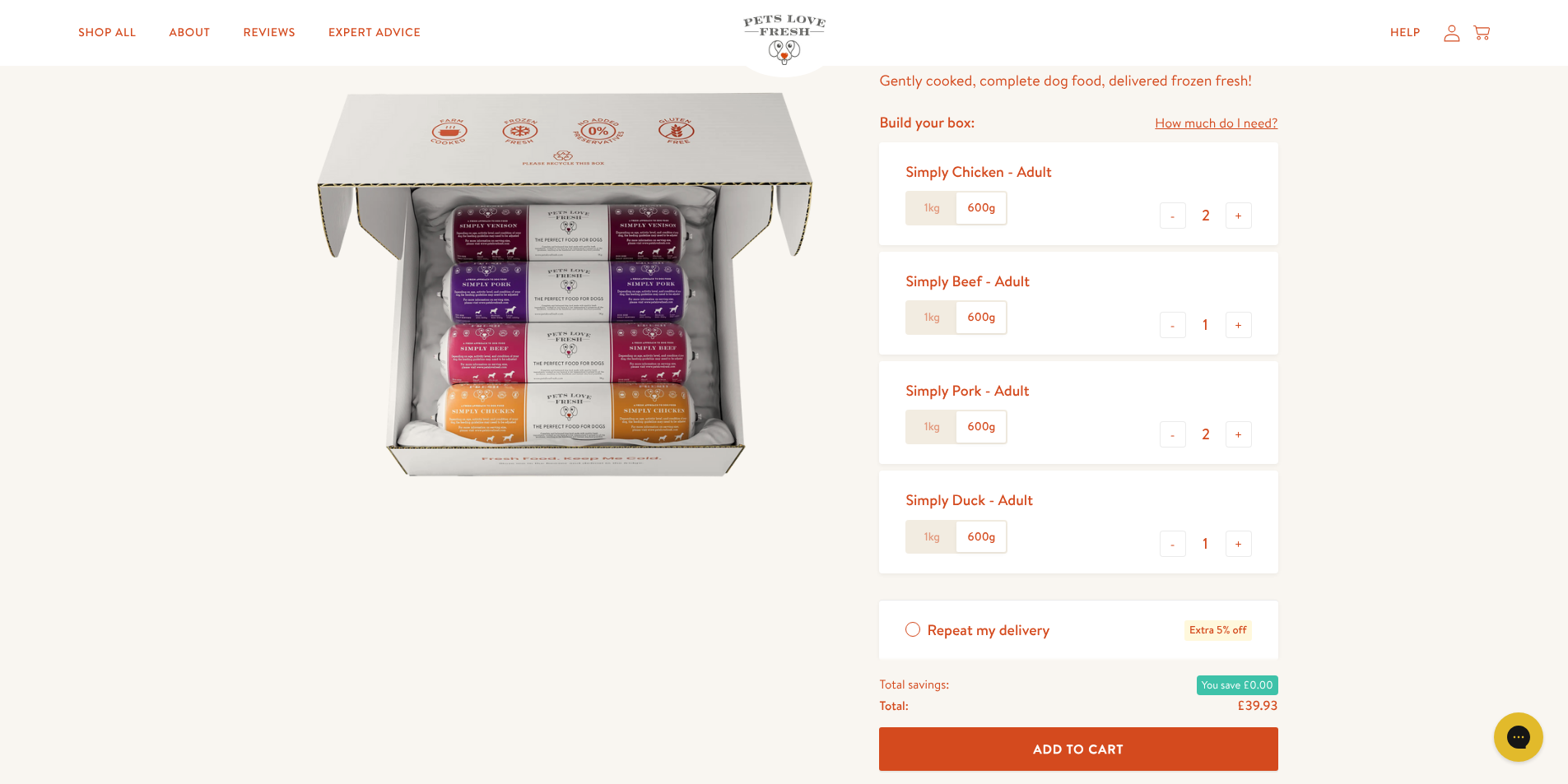
scroll to position [165, 0]
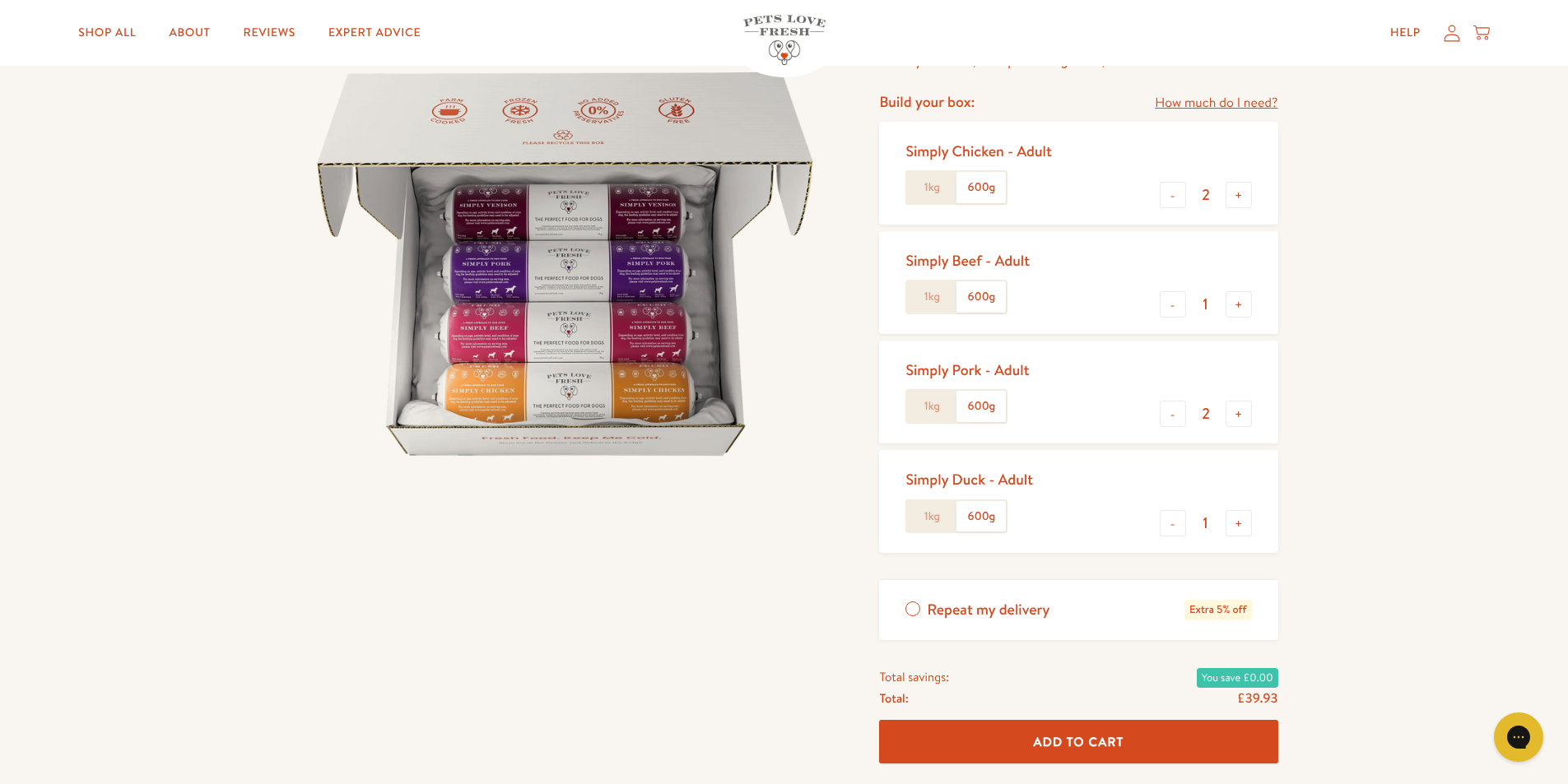
click at [1082, 731] on button "Add To Cart" at bounding box center [1078, 742] width 399 height 44
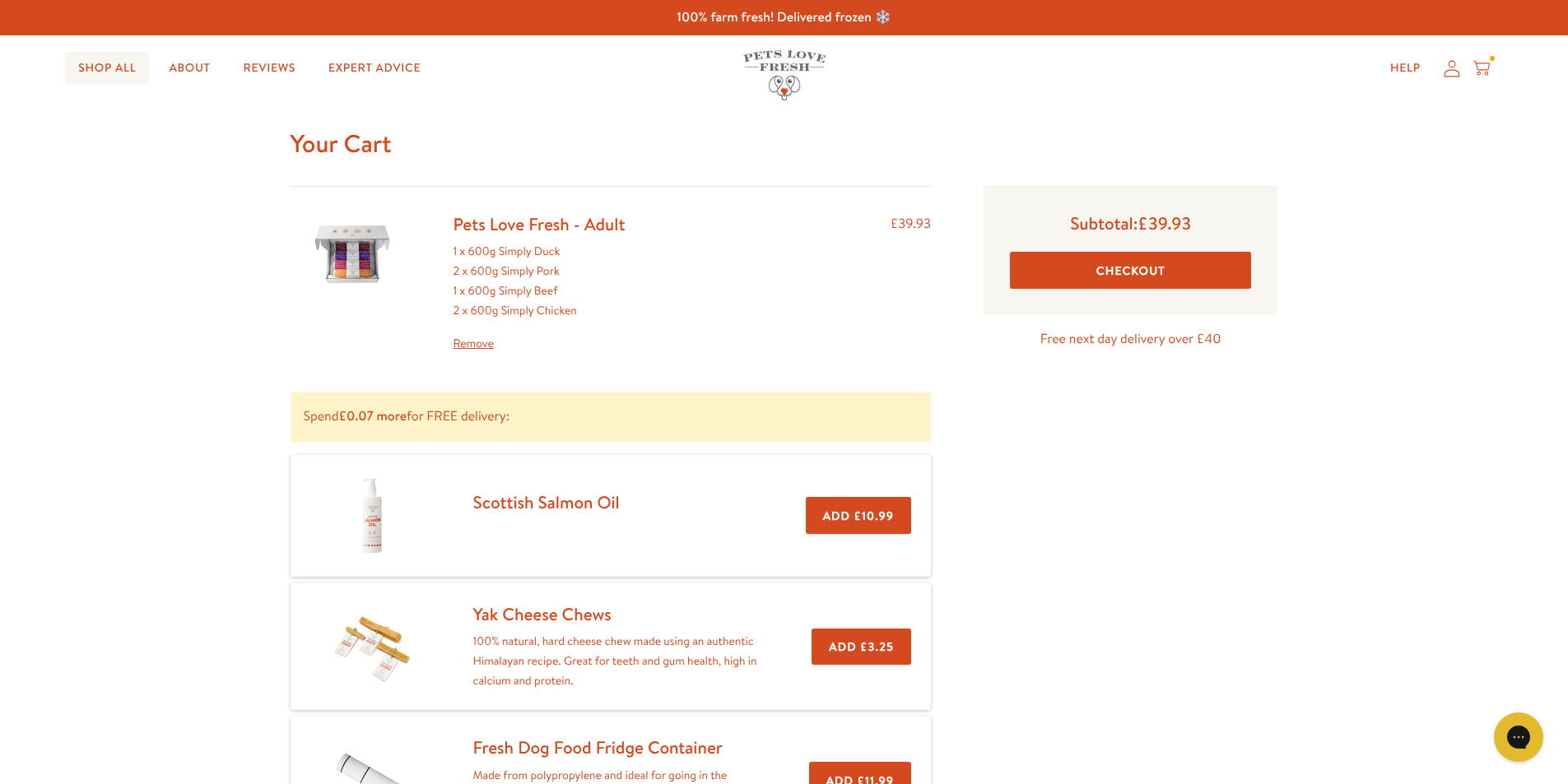
click at [100, 67] on link "Shop All" at bounding box center [107, 67] width 84 height 33
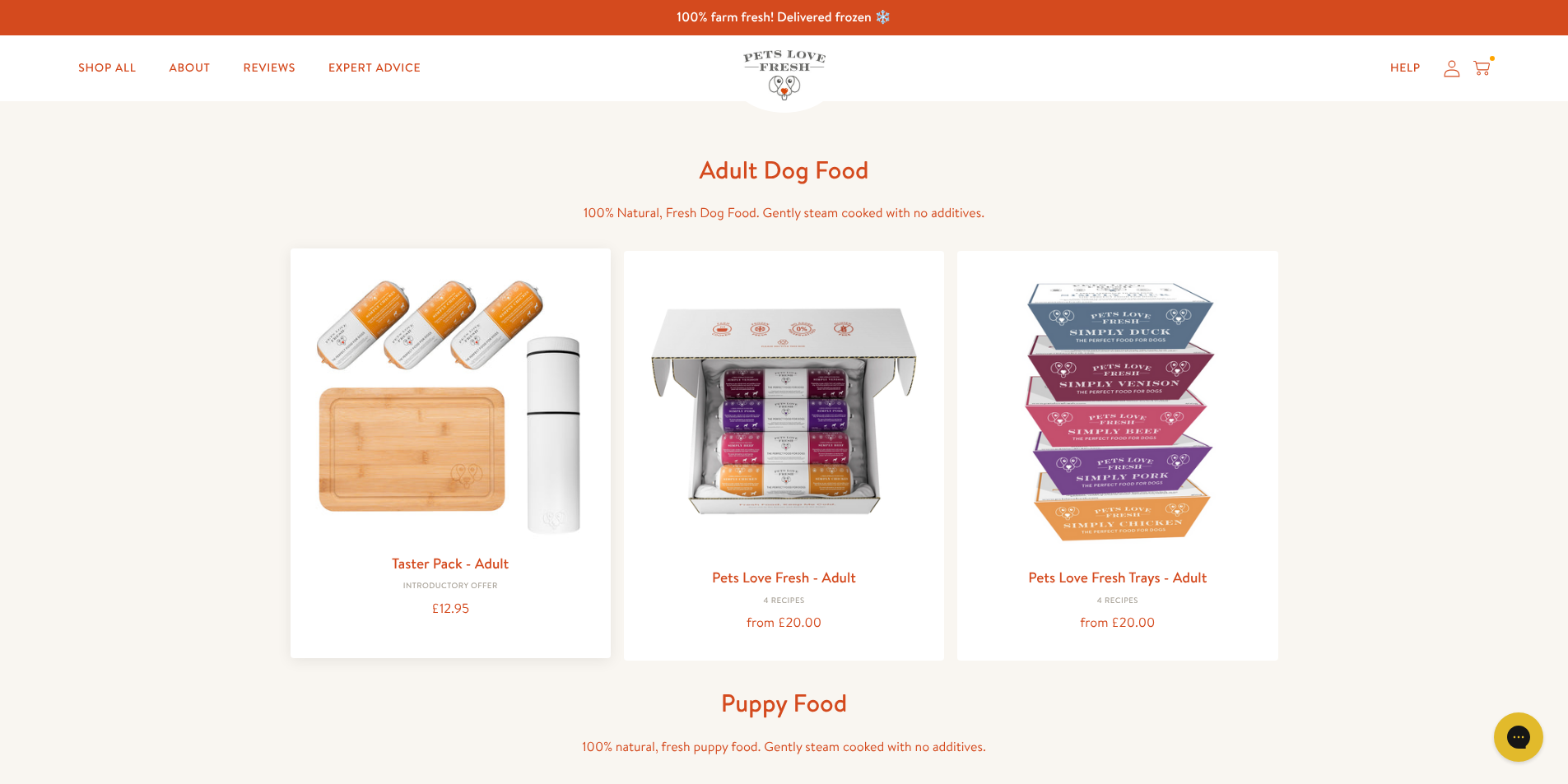
click at [407, 444] on img at bounding box center [451, 403] width 294 height 283
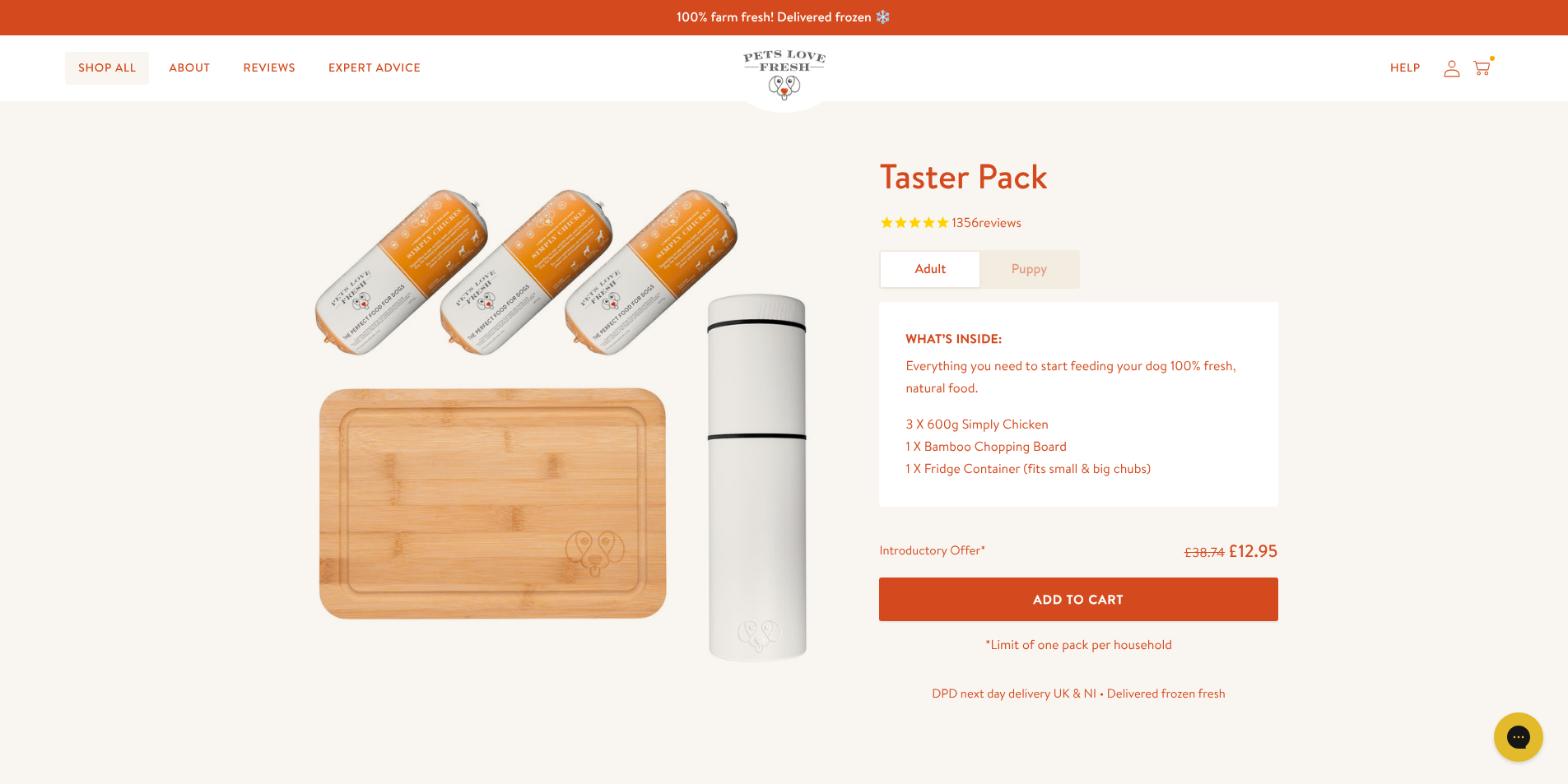
click at [106, 58] on link "Shop All" at bounding box center [107, 67] width 84 height 33
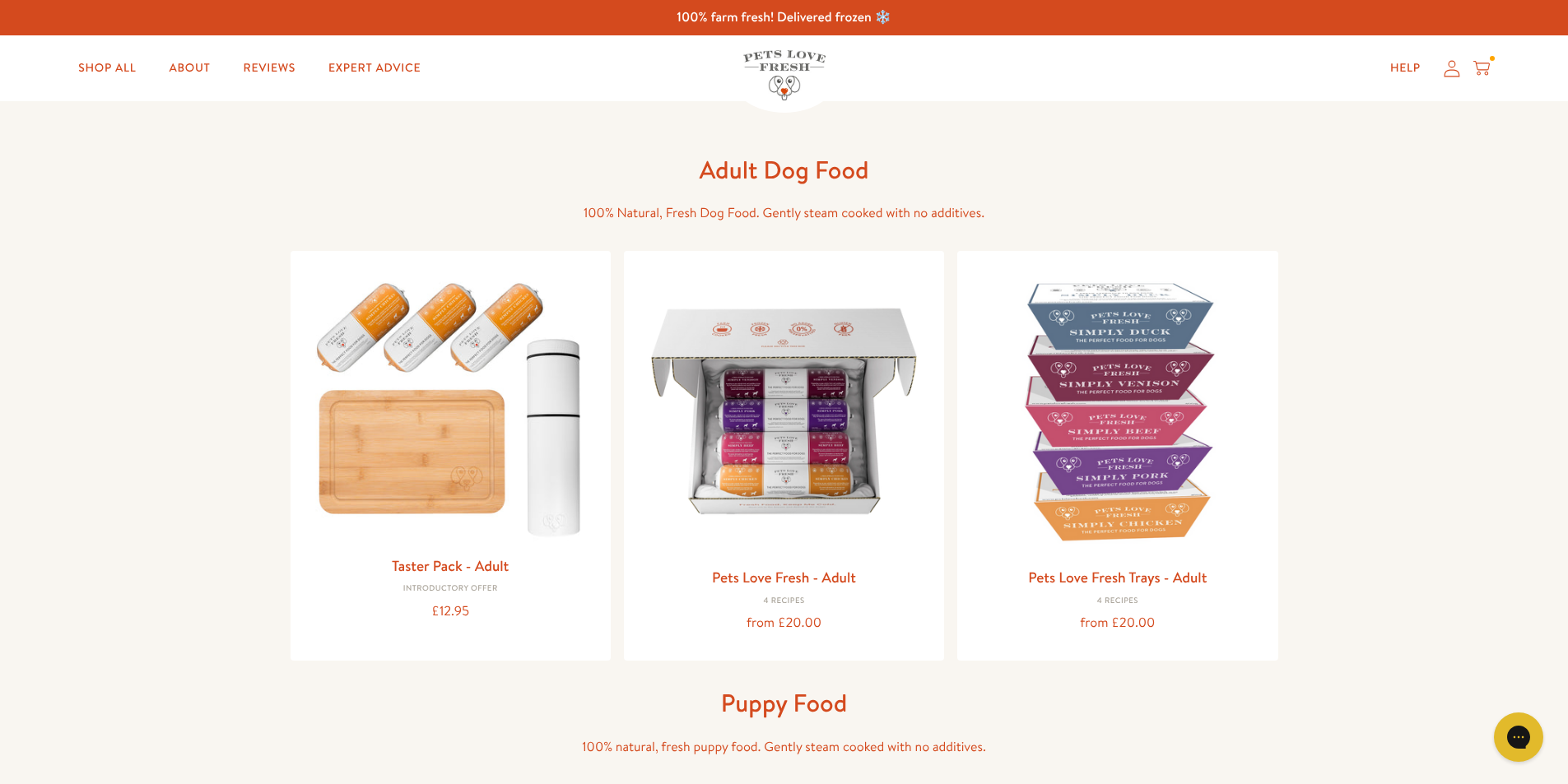
click at [1478, 67] on icon at bounding box center [1482, 67] width 17 height 18
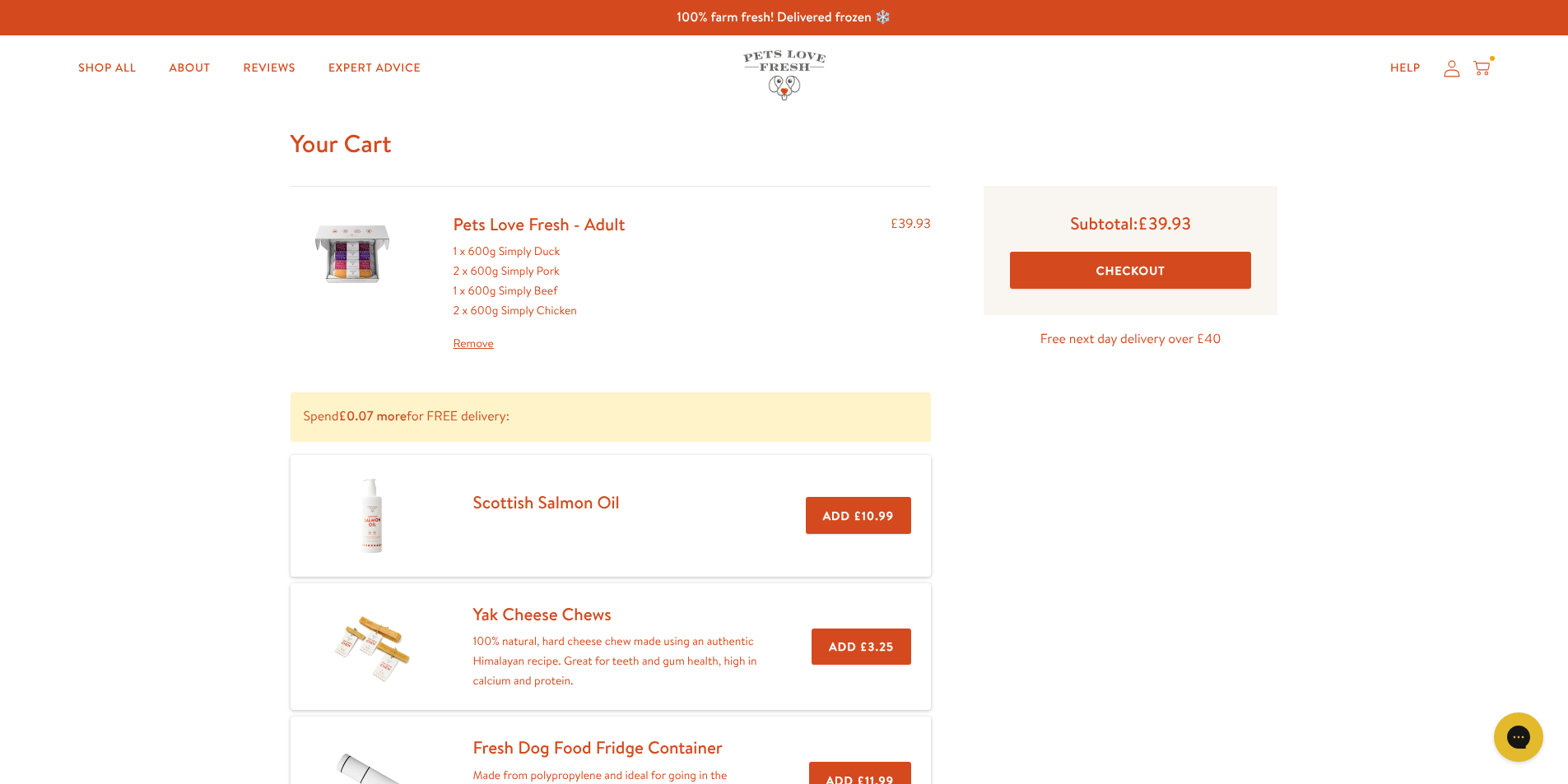
click at [480, 342] on link "Remove" at bounding box center [540, 343] width 172 height 20
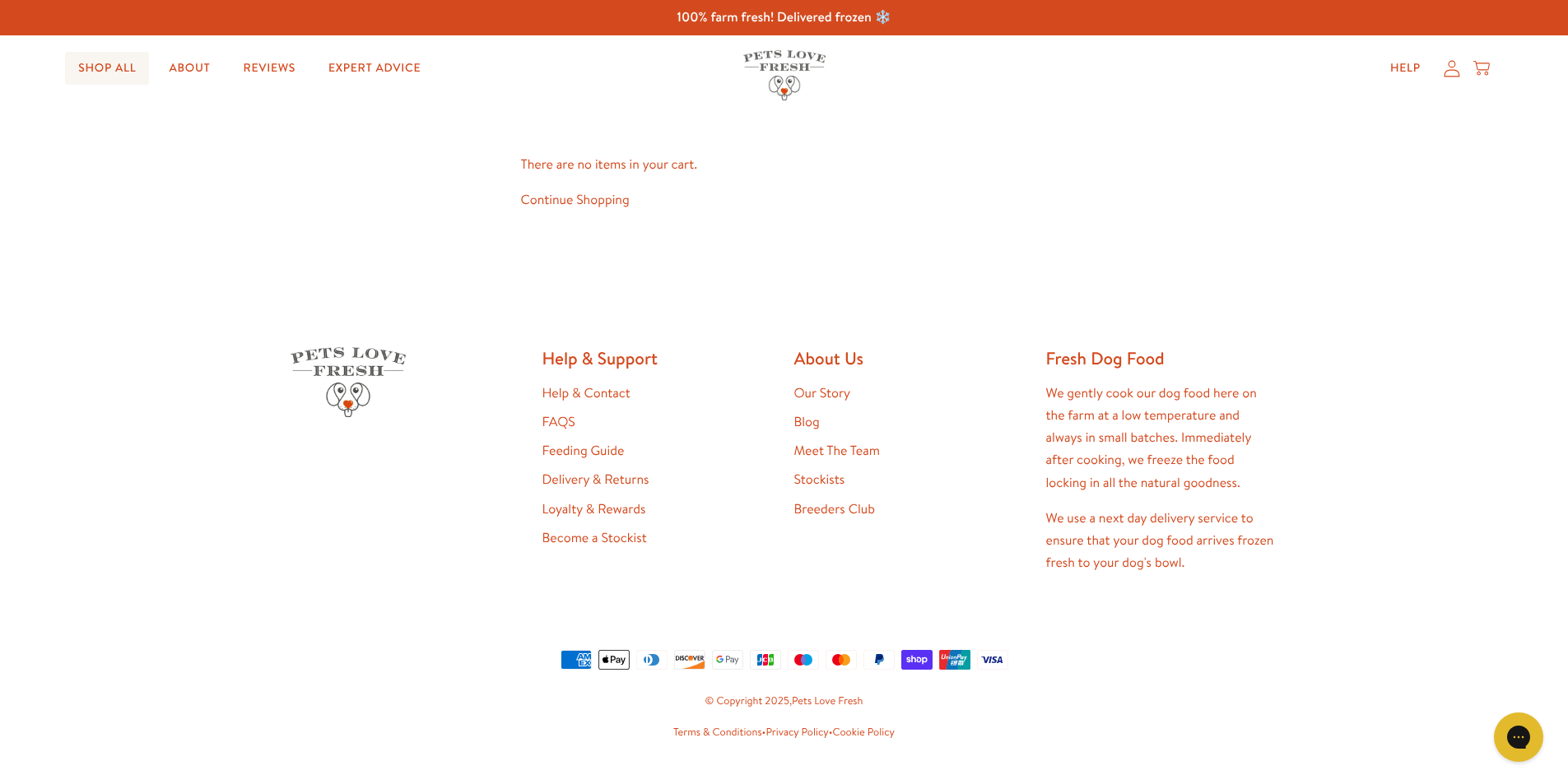
click at [96, 71] on link "Shop All" at bounding box center [107, 67] width 84 height 33
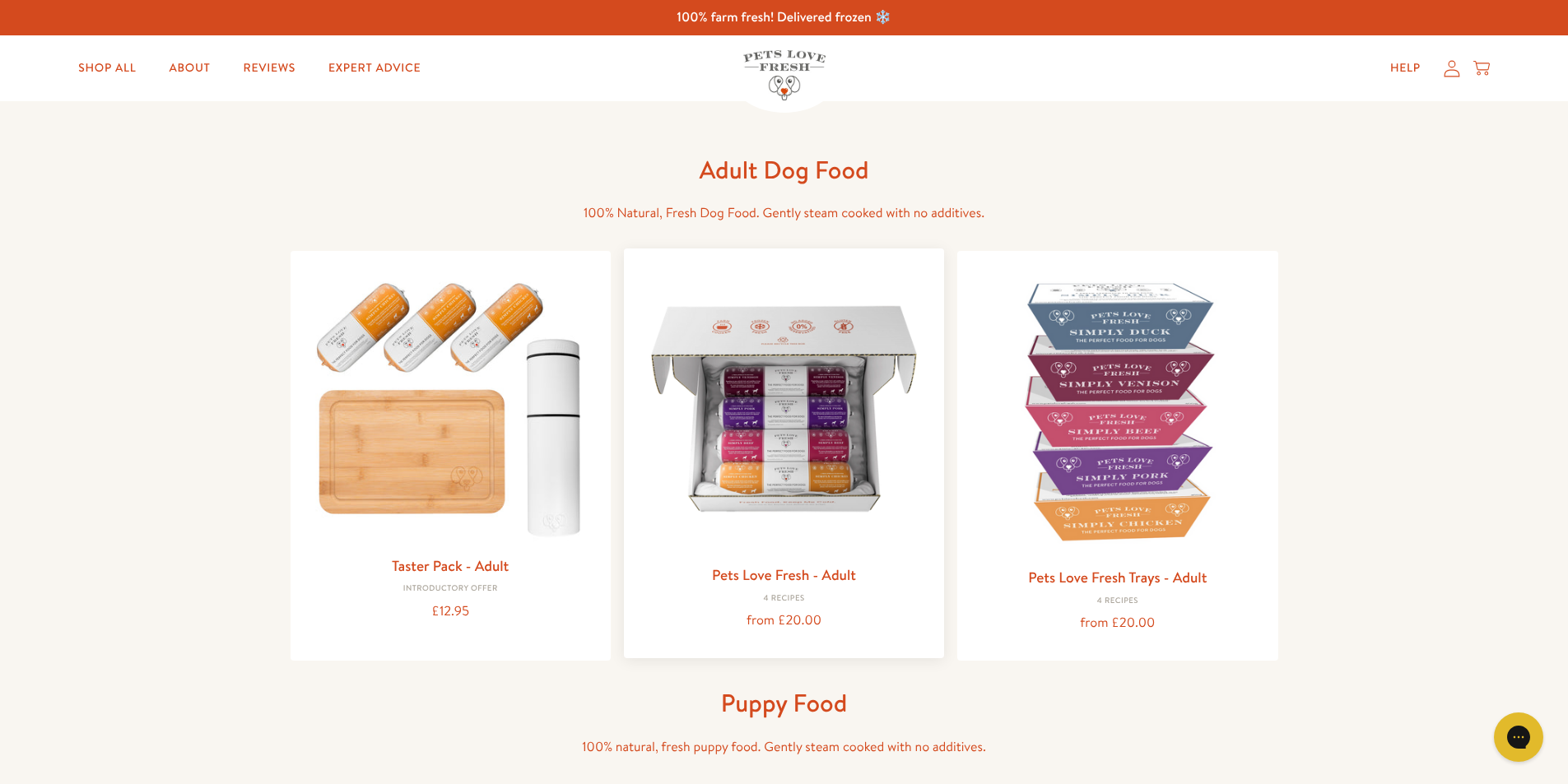
click at [817, 378] on img at bounding box center [784, 409] width 294 height 294
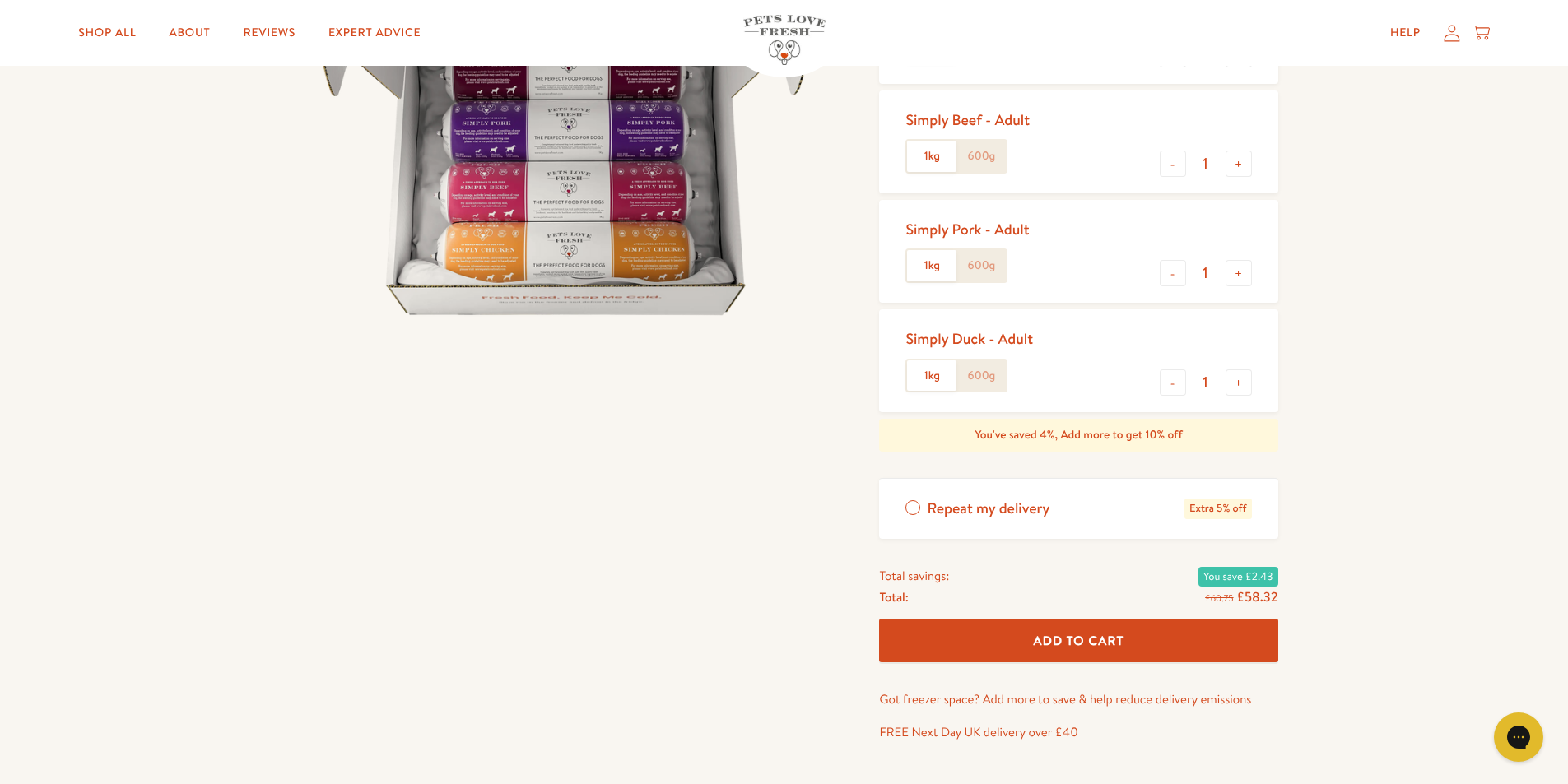
scroll to position [329, 0]
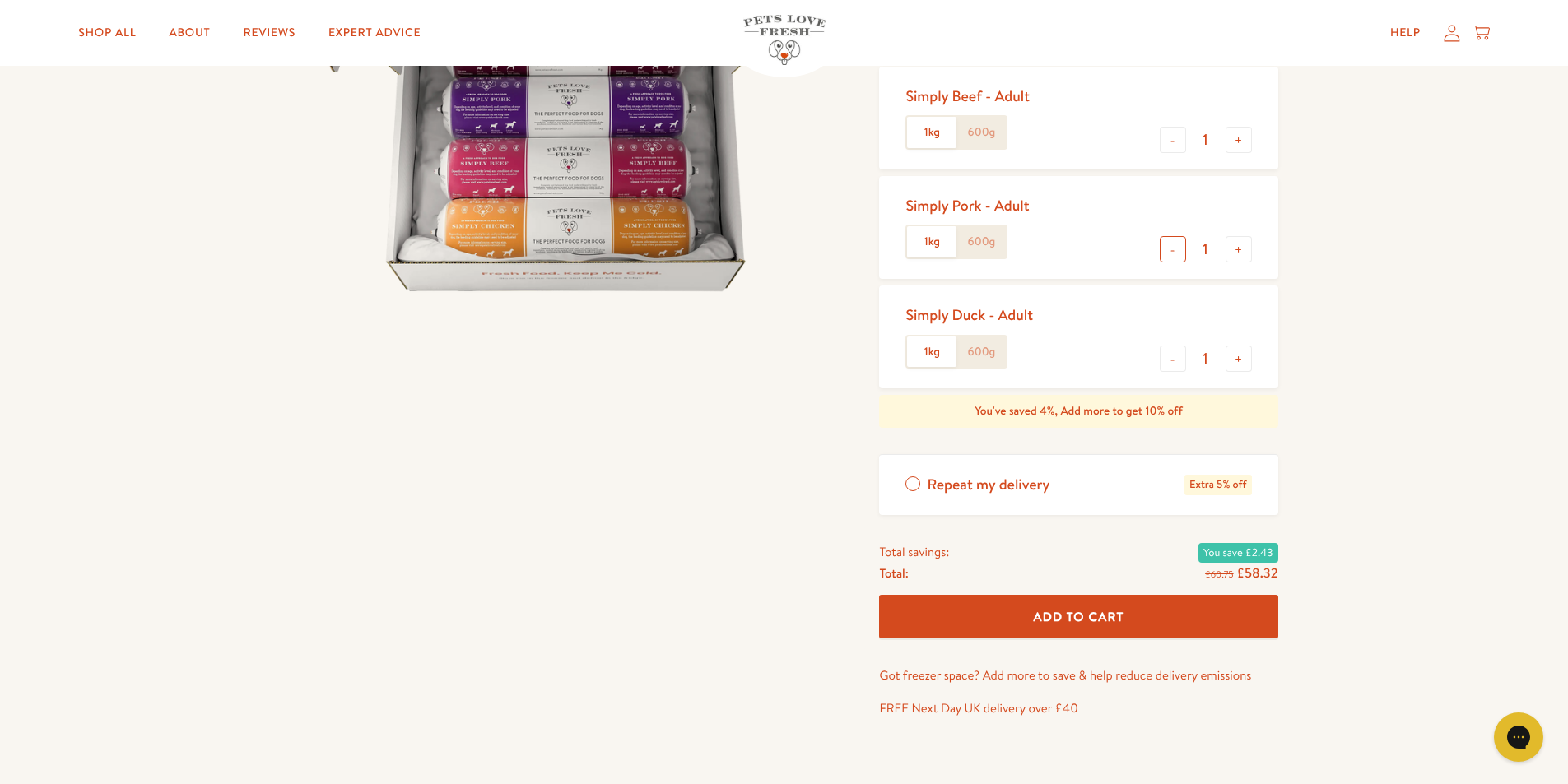
click at [1166, 250] on button "-" at bounding box center [1172, 249] width 26 height 26
type input "0"
click at [1167, 364] on button "-" at bounding box center [1172, 358] width 26 height 26
type input "0"
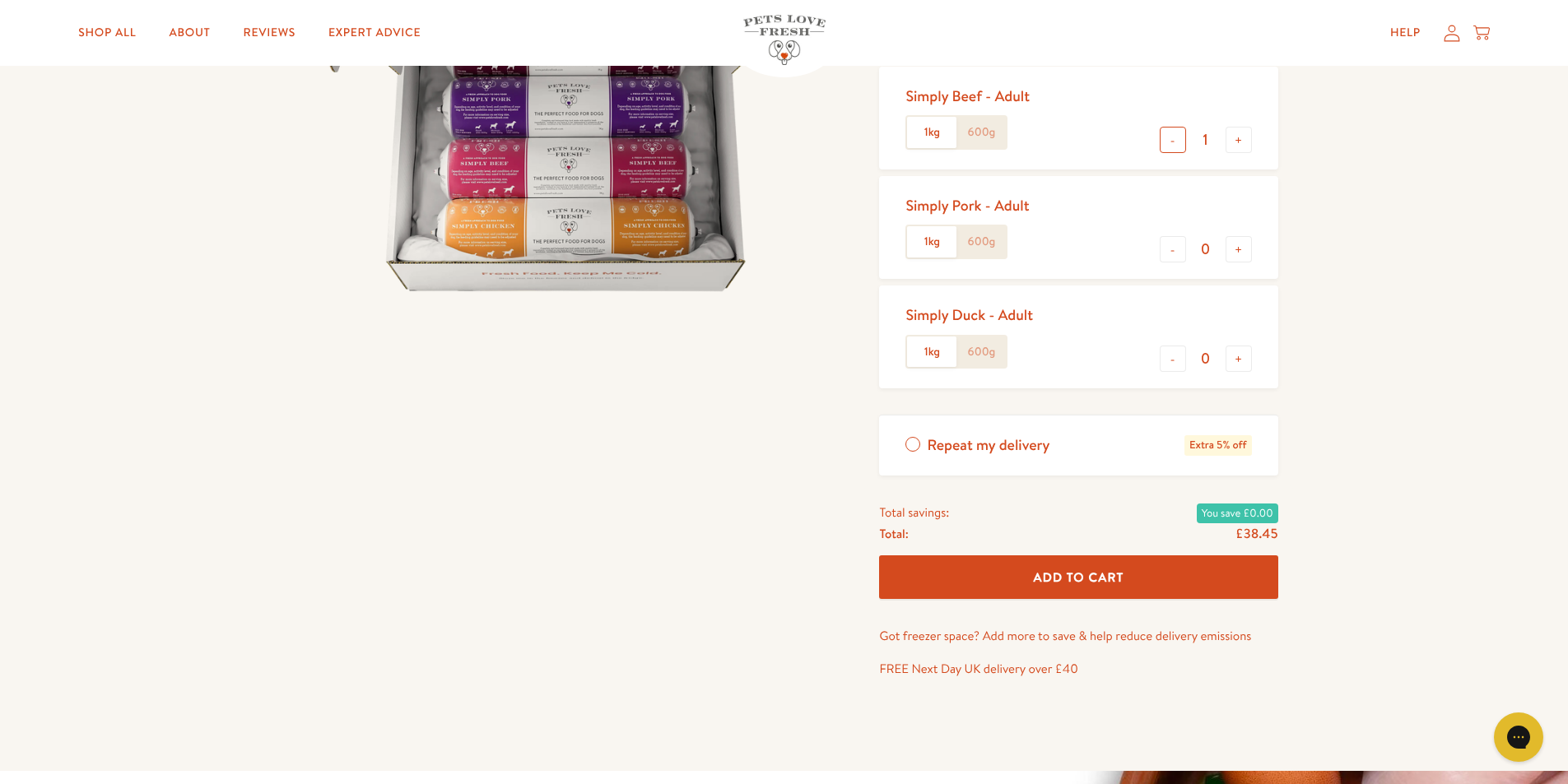
click at [1175, 136] on button "-" at bounding box center [1172, 139] width 26 height 26
type input "0"
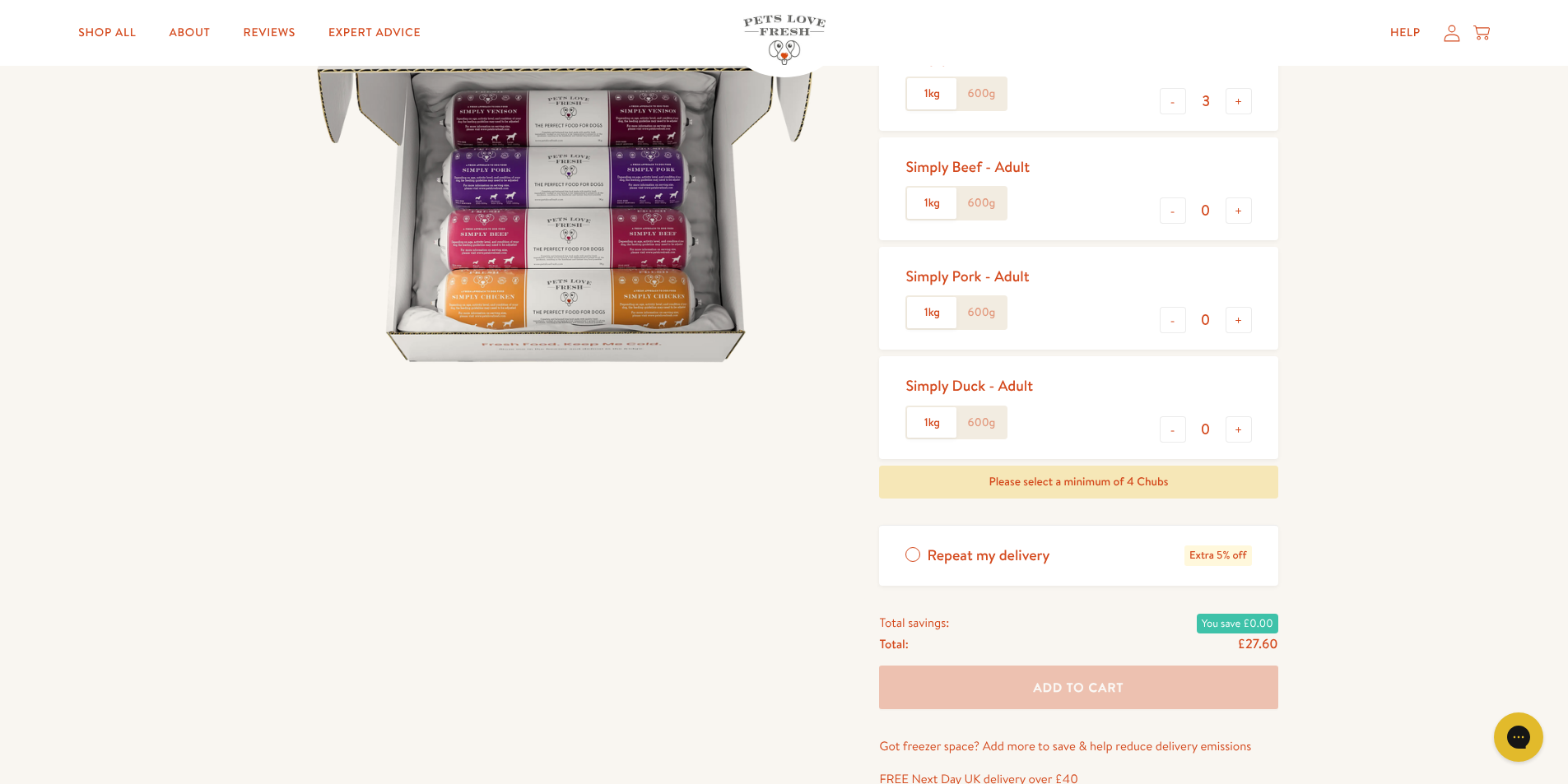
scroll to position [0, 0]
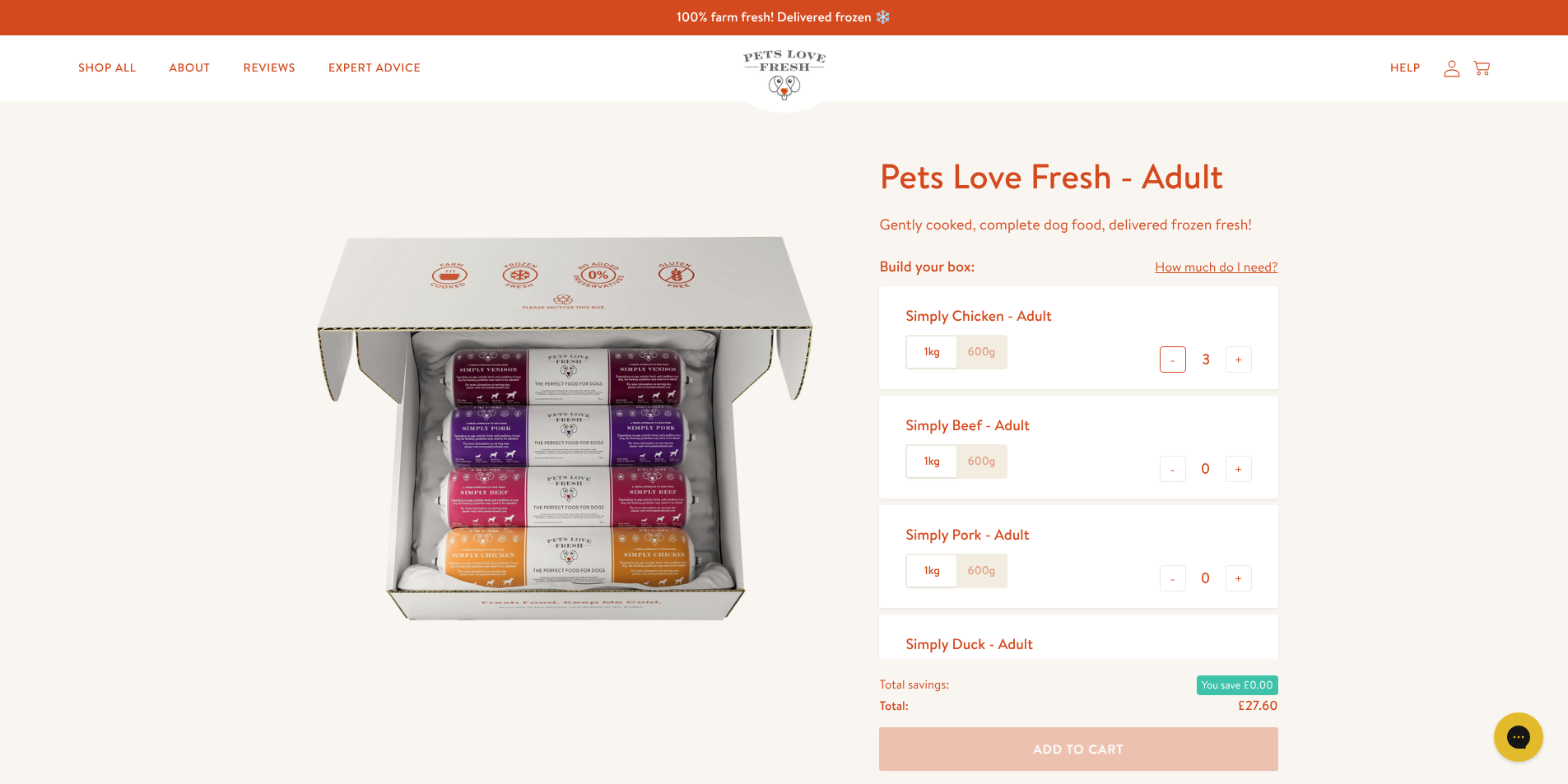
click at [1180, 359] on button "-" at bounding box center [1172, 359] width 26 height 26
click at [1184, 361] on button "-" at bounding box center [1172, 359] width 26 height 26
type input "1"
click at [974, 359] on label "600g" at bounding box center [980, 352] width 50 height 31
click at [0, 0] on input "600g" at bounding box center [0, 0] width 0 height 0
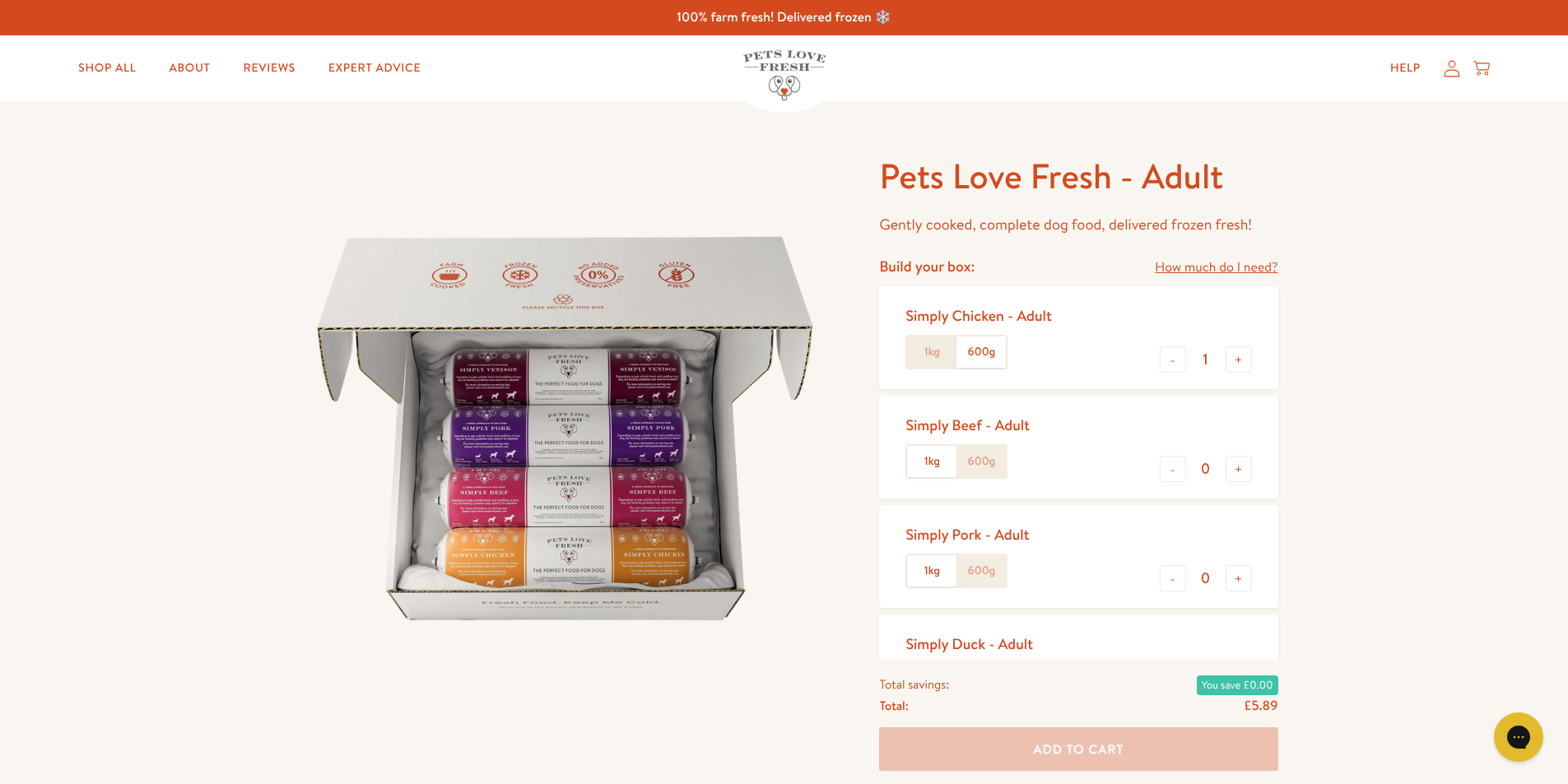
click at [931, 348] on label "1kg" at bounding box center [931, 352] width 50 height 31
click at [0, 0] on input "1kg" at bounding box center [0, 0] width 0 height 0
click at [980, 348] on label "600g" at bounding box center [980, 352] width 50 height 31
click at [0, 0] on input "600g" at bounding box center [0, 0] width 0 height 0
click at [995, 460] on label "600g" at bounding box center [980, 461] width 50 height 31
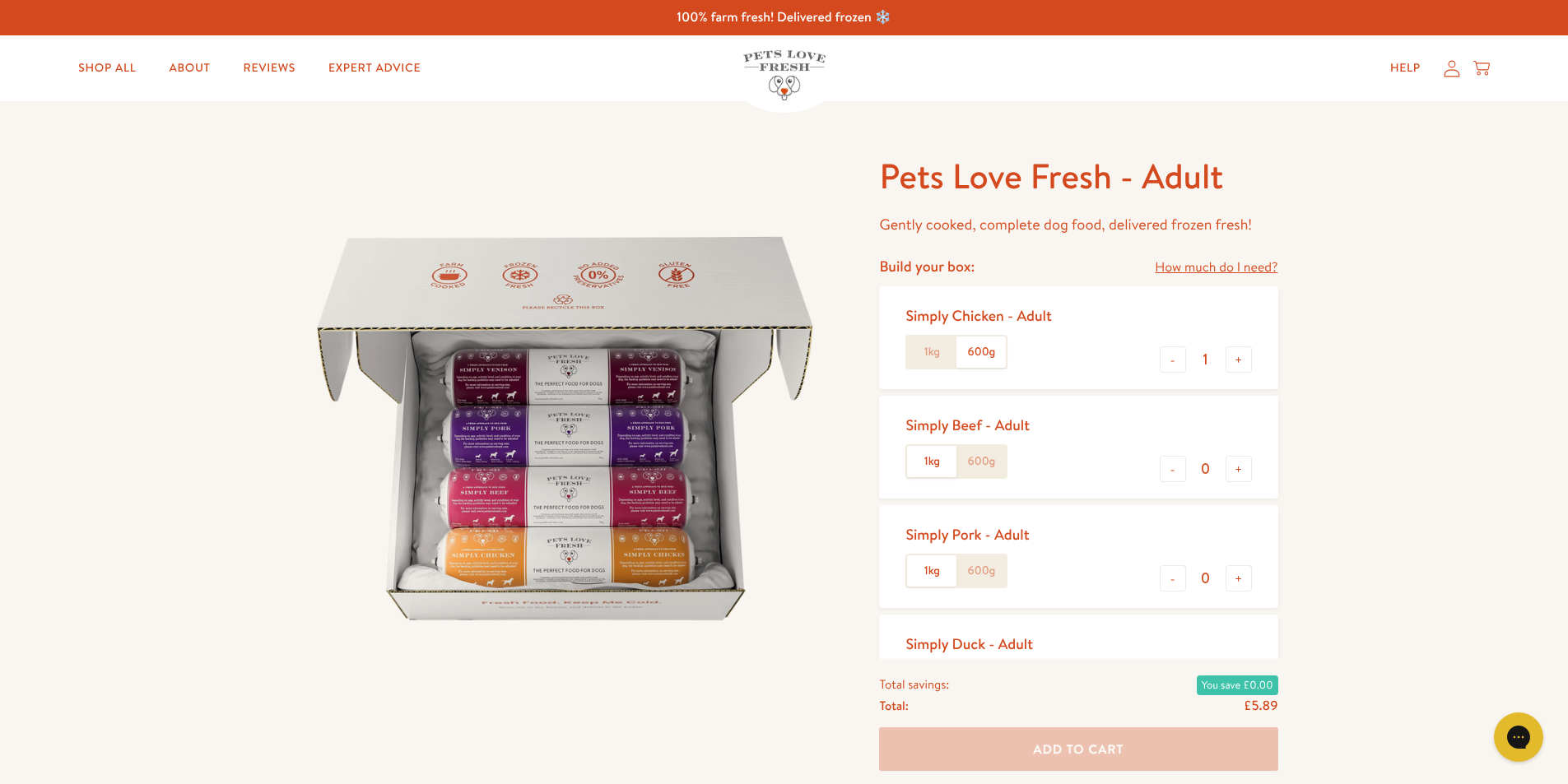
click at [0, 0] on input "600g" at bounding box center [0, 0] width 0 height 0
click at [1241, 469] on button "+" at bounding box center [1239, 469] width 26 height 26
type input "1"
click at [985, 576] on label "600g" at bounding box center [980, 571] width 50 height 31
click at [0, 0] on input "600g" at bounding box center [0, 0] width 0 height 0
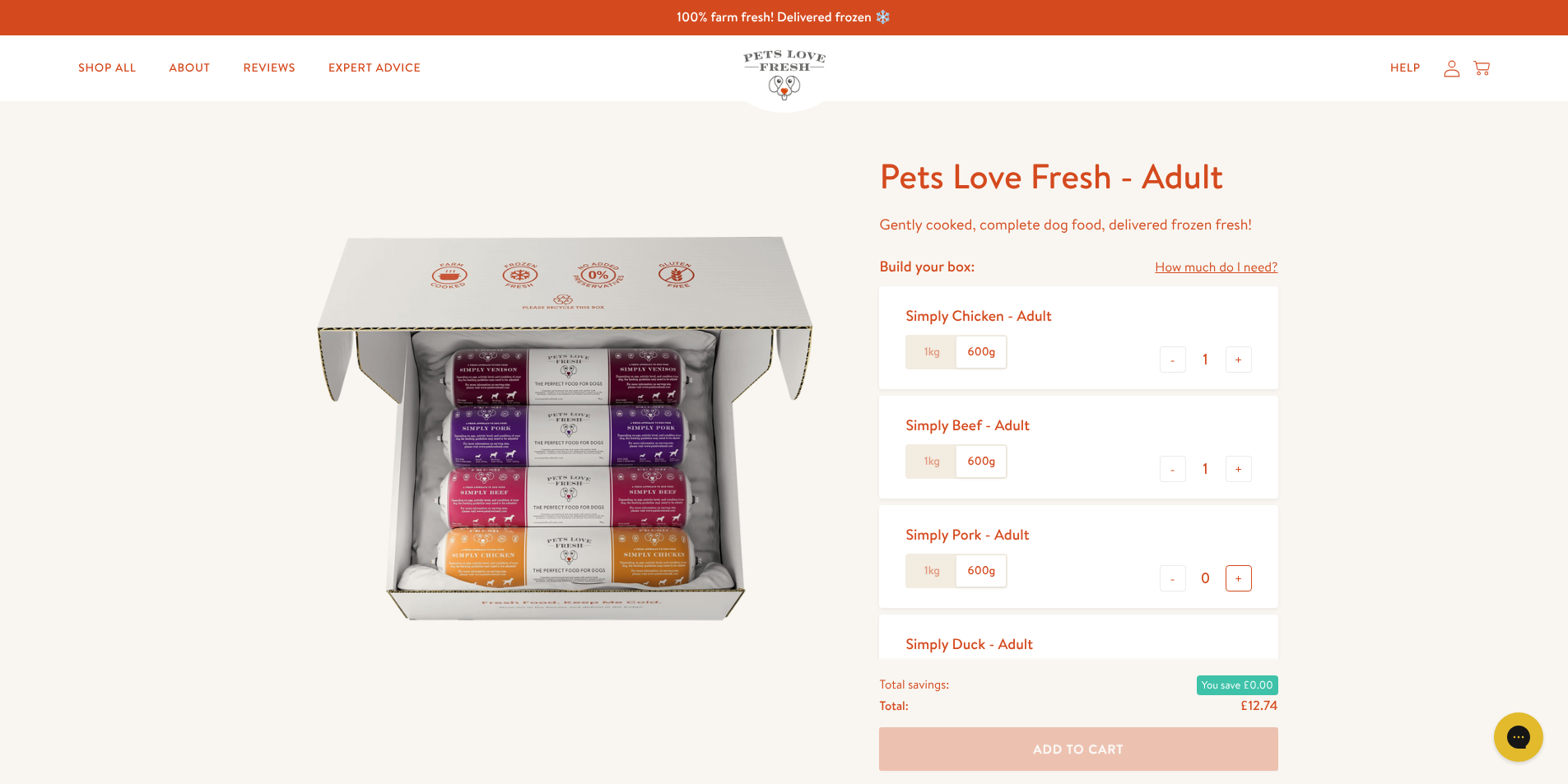
click at [1240, 578] on button "+" at bounding box center [1239, 578] width 26 height 26
type input "1"
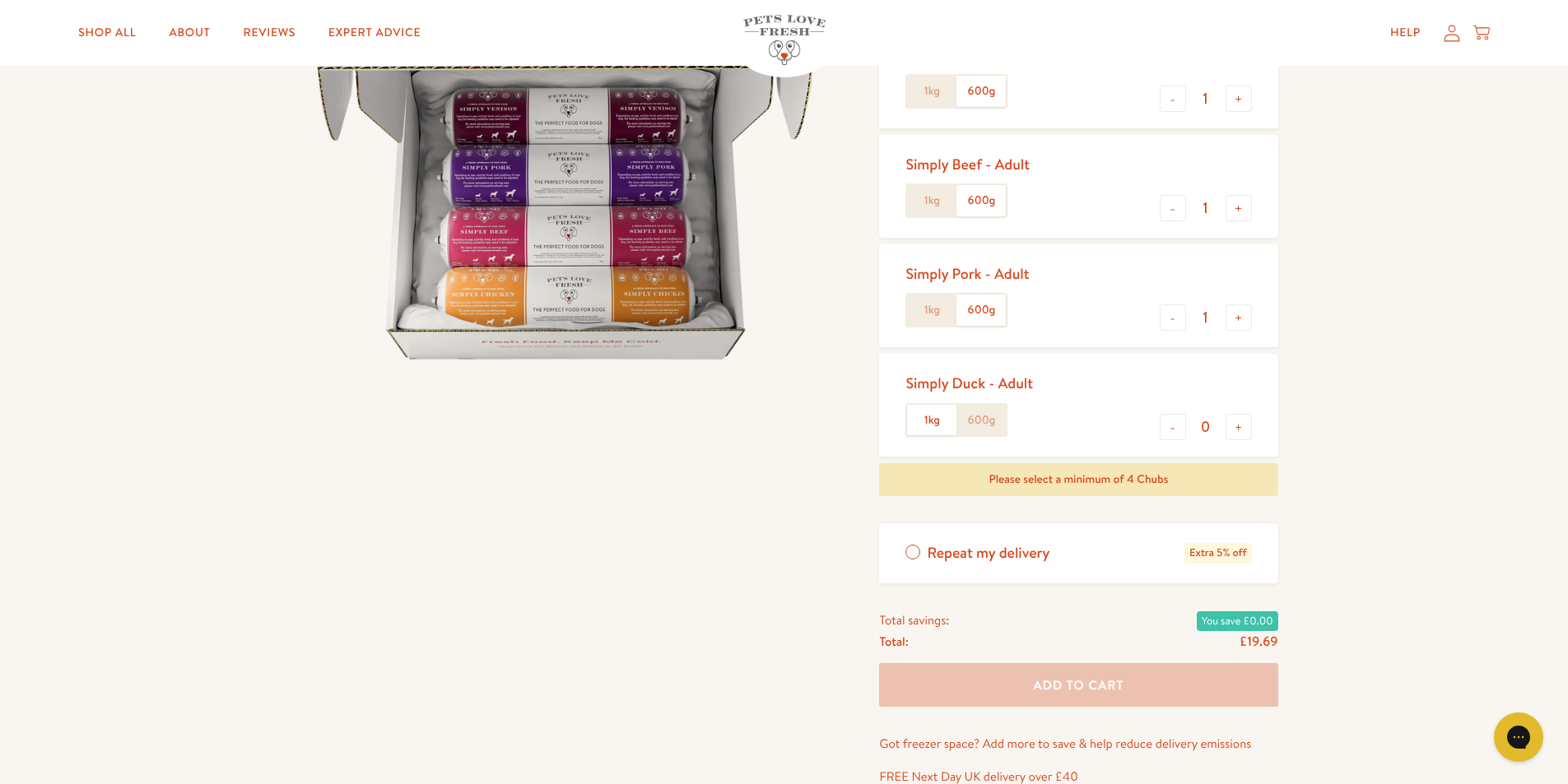
scroll to position [329, 0]
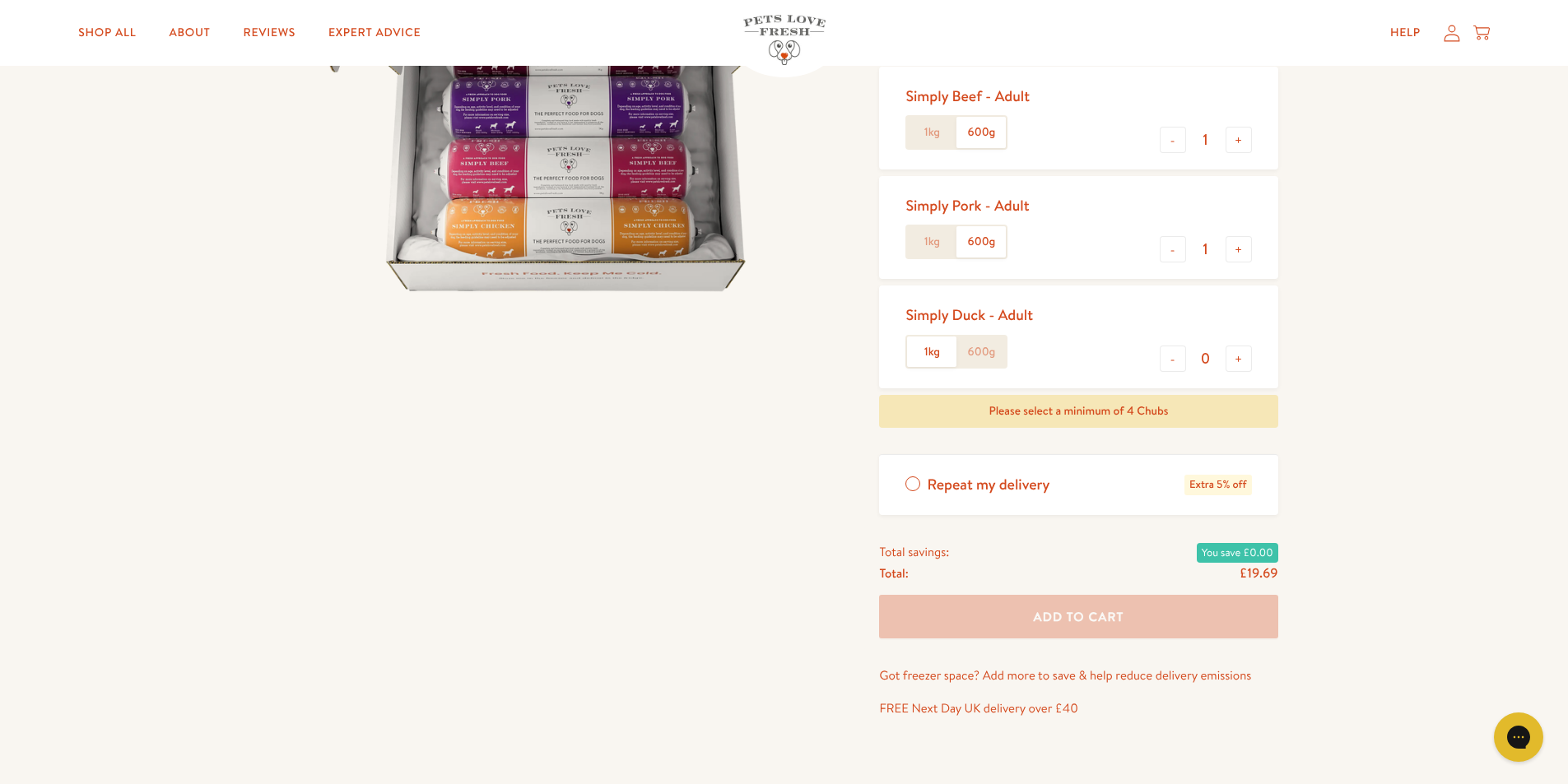
click at [979, 352] on label "600g" at bounding box center [980, 352] width 50 height 31
click at [0, 0] on input "600g" at bounding box center [0, 0] width 0 height 0
click at [1246, 357] on button "+" at bounding box center [1239, 358] width 26 height 26
type input "1"
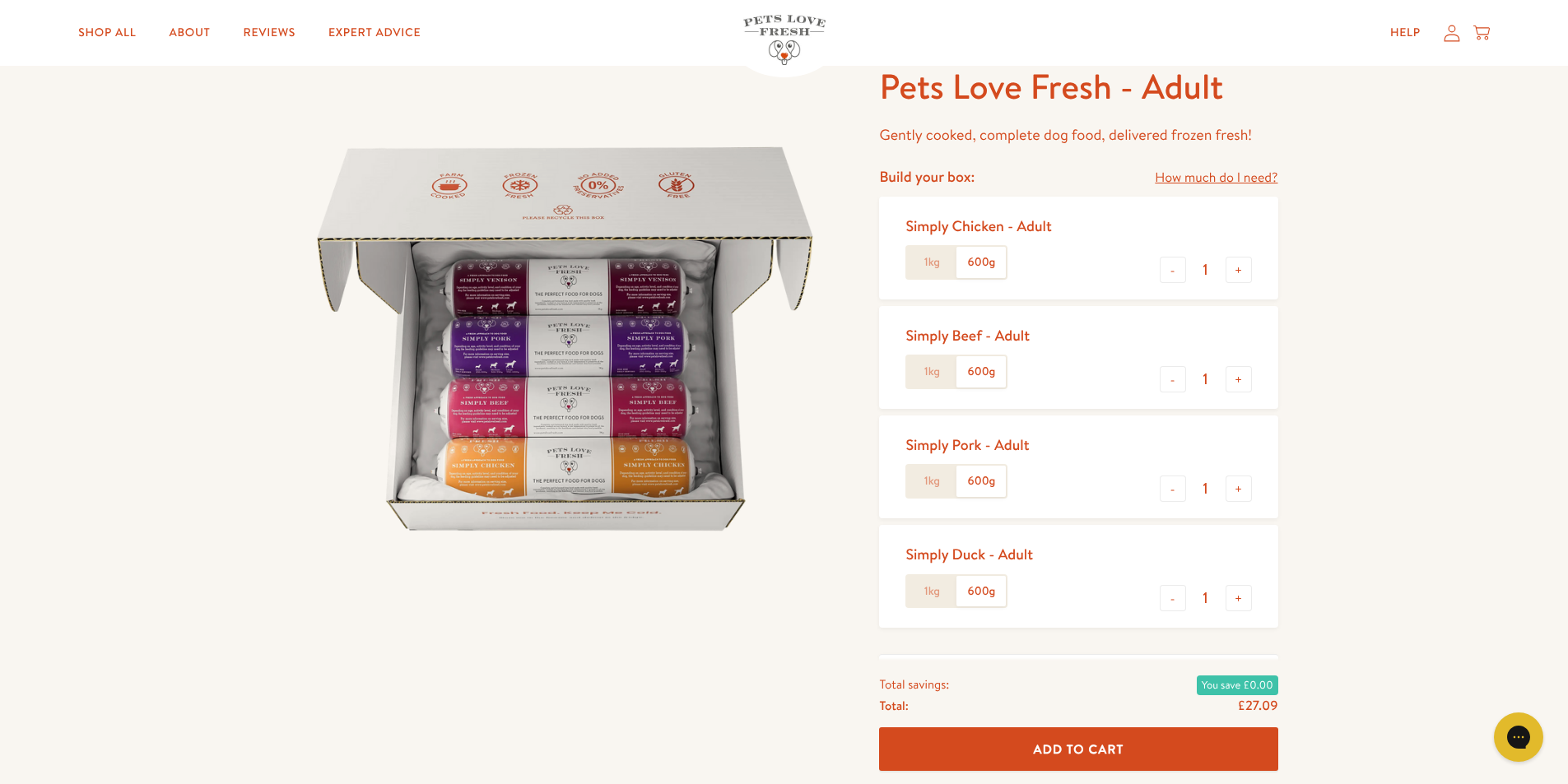
scroll to position [82, 0]
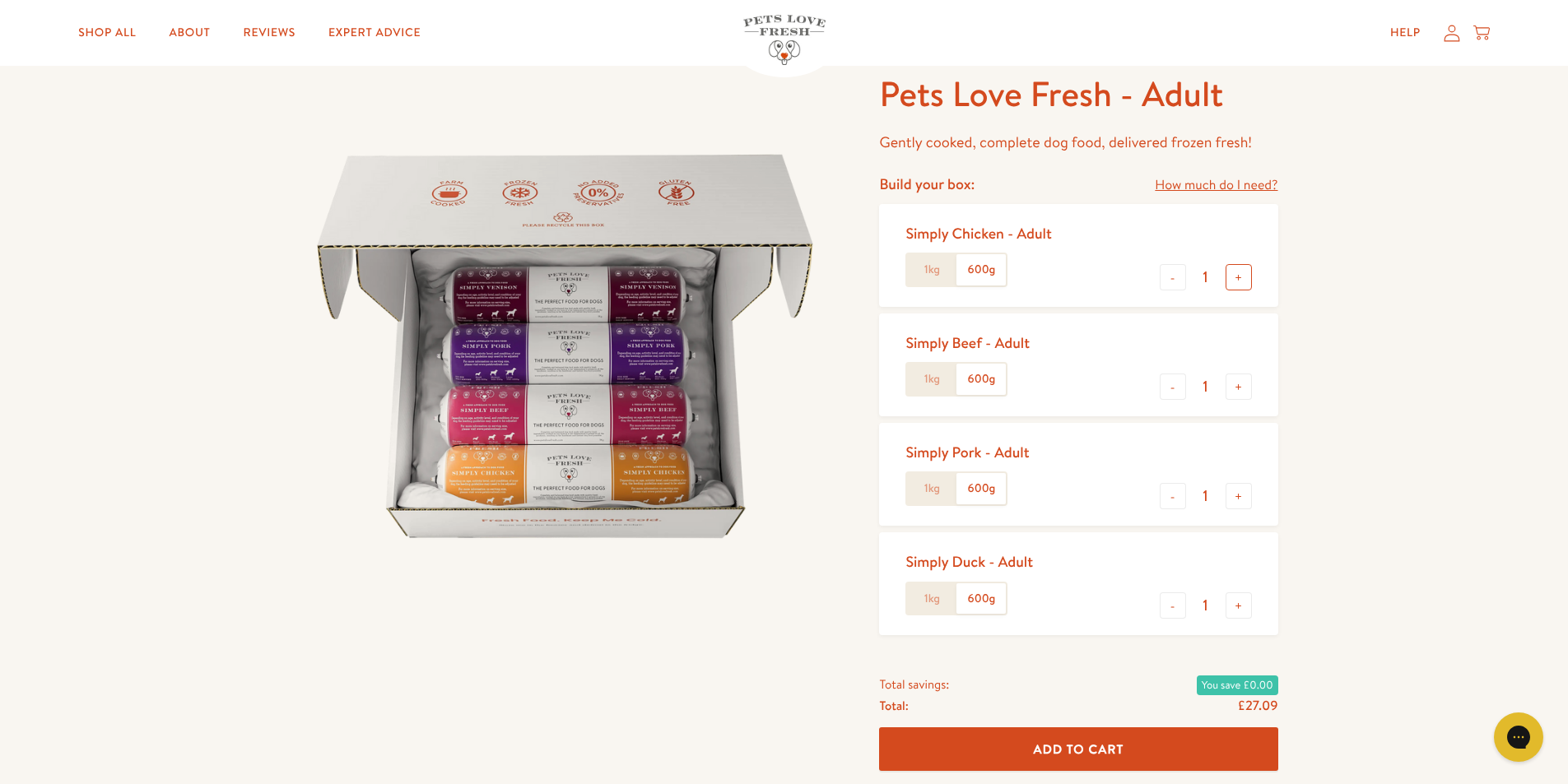
click at [1240, 272] on button "+" at bounding box center [1239, 277] width 26 height 26
type input "2"
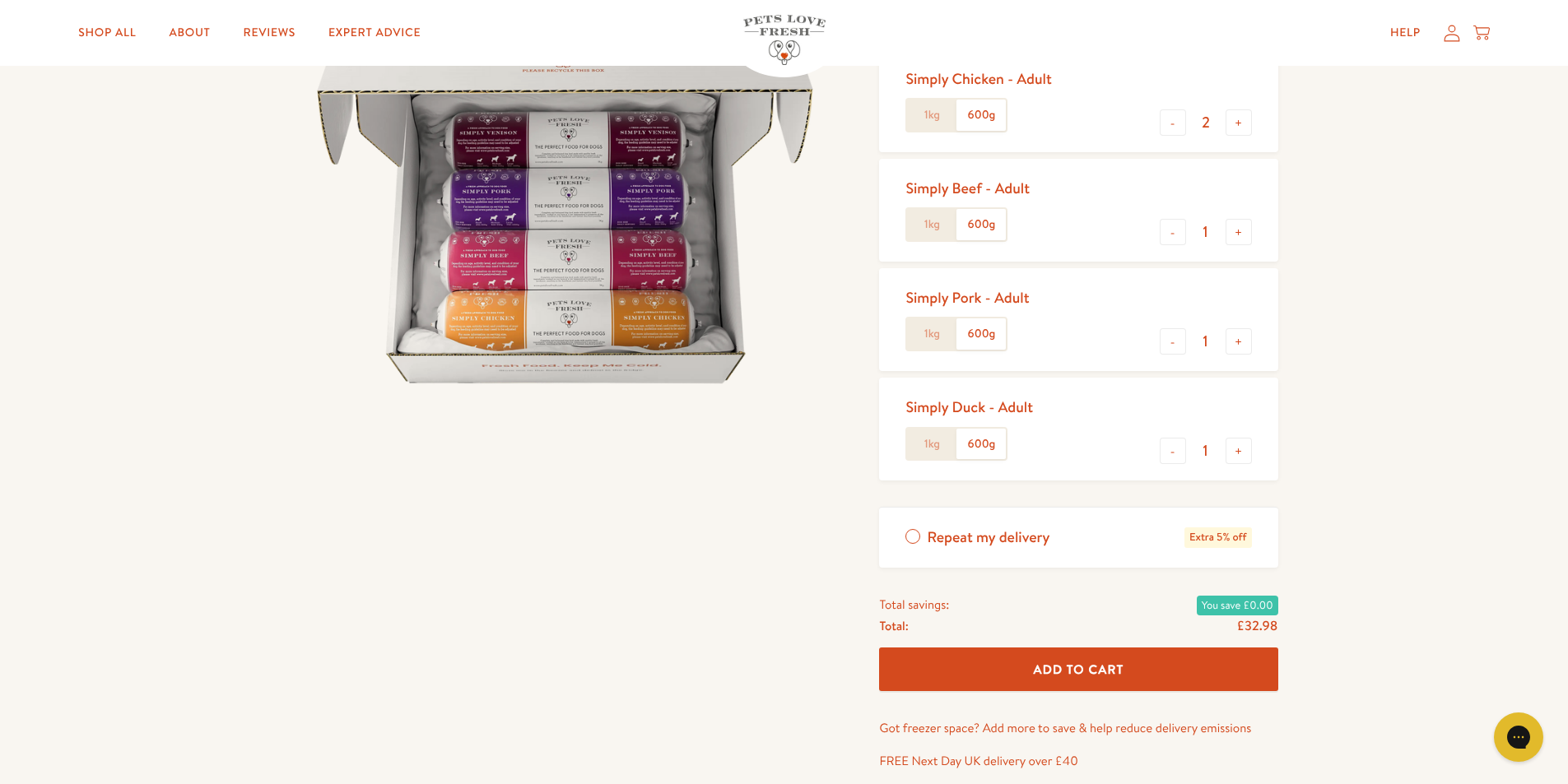
scroll to position [247, 0]
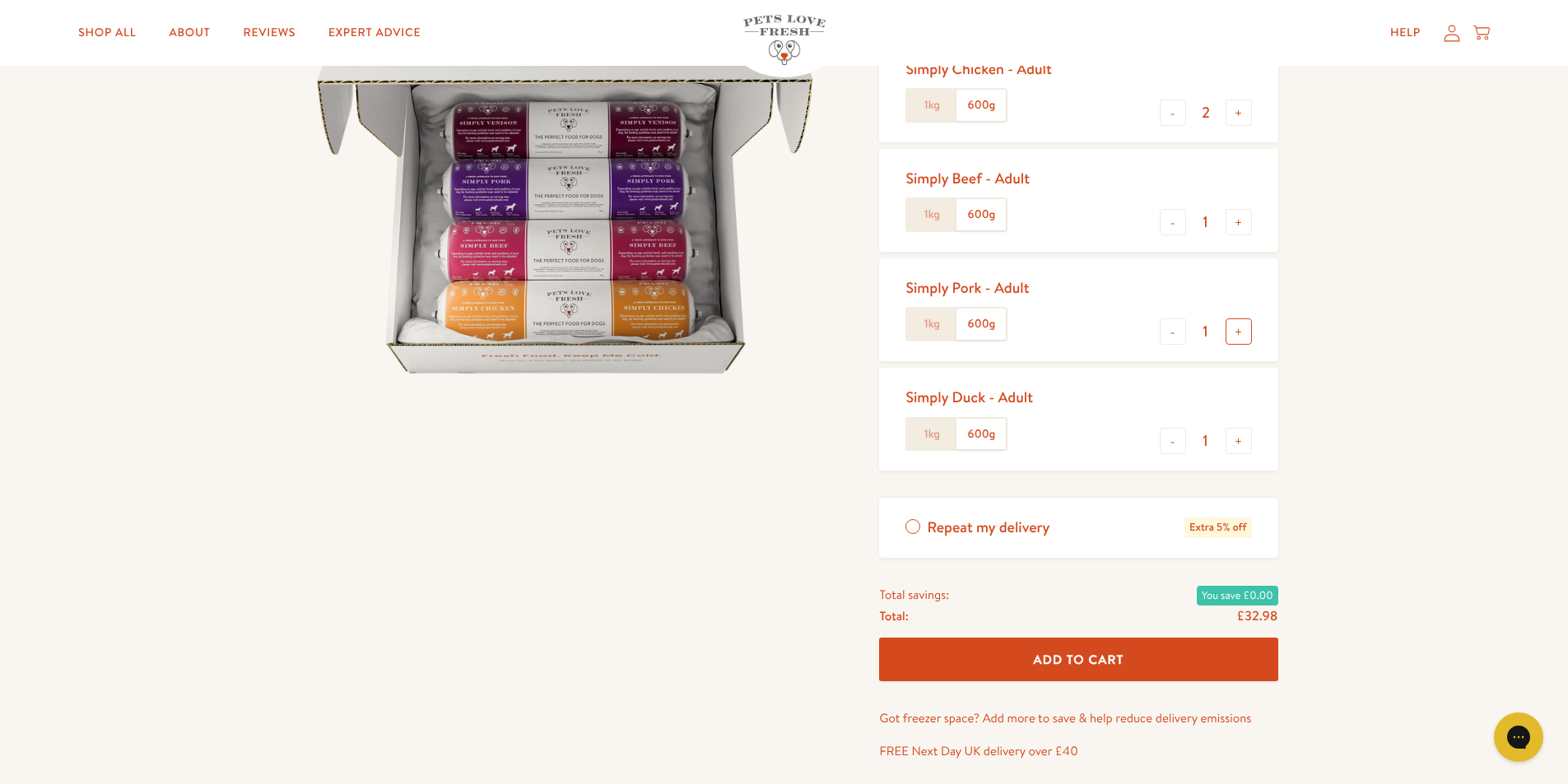
click at [1242, 331] on button "+" at bounding box center [1239, 331] width 26 height 26
type input "2"
click at [1241, 112] on button "+" at bounding box center [1239, 112] width 26 height 26
type input "3"
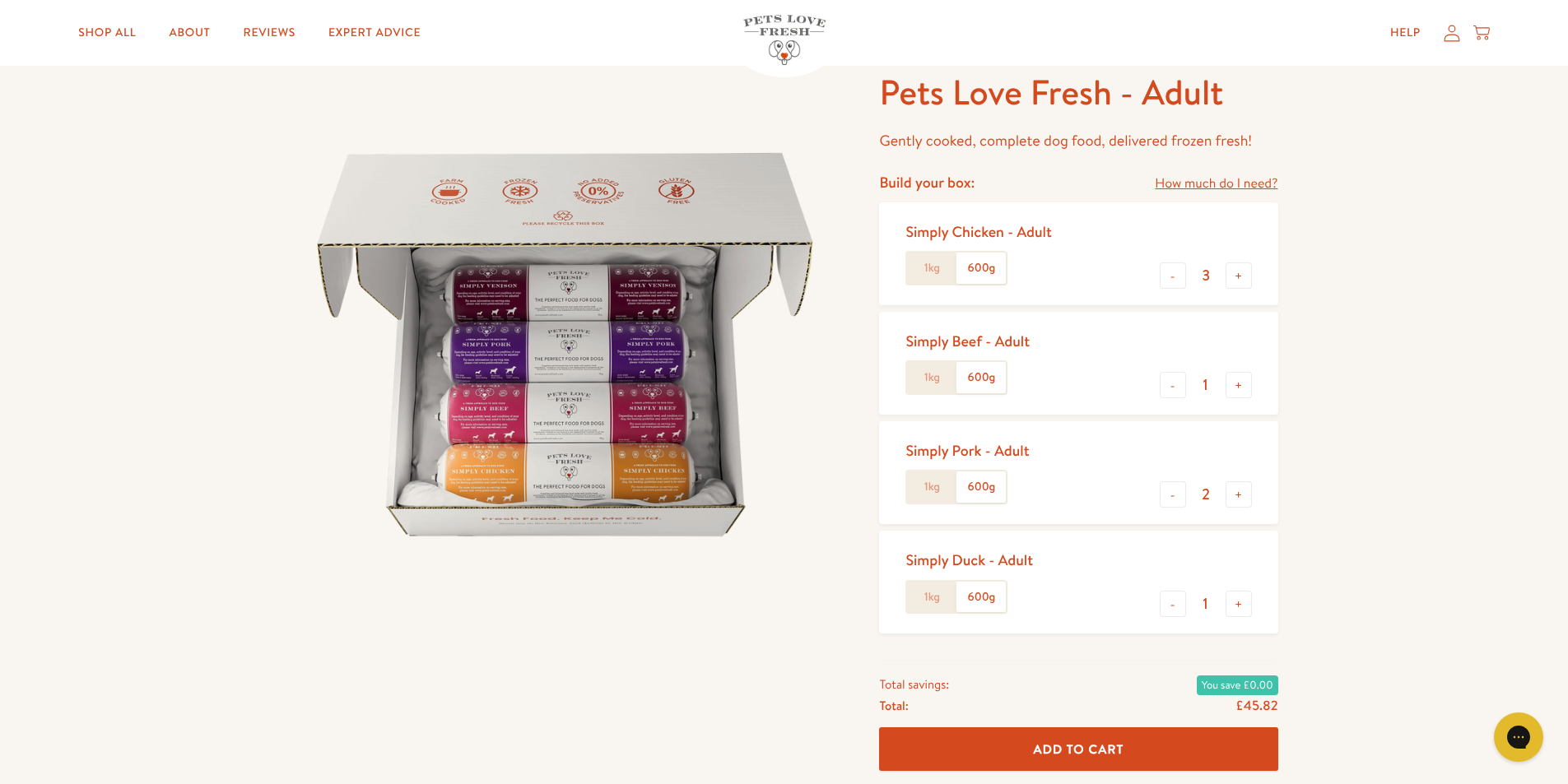
scroll to position [82, 0]
